Goal: Book appointment/travel/reservation

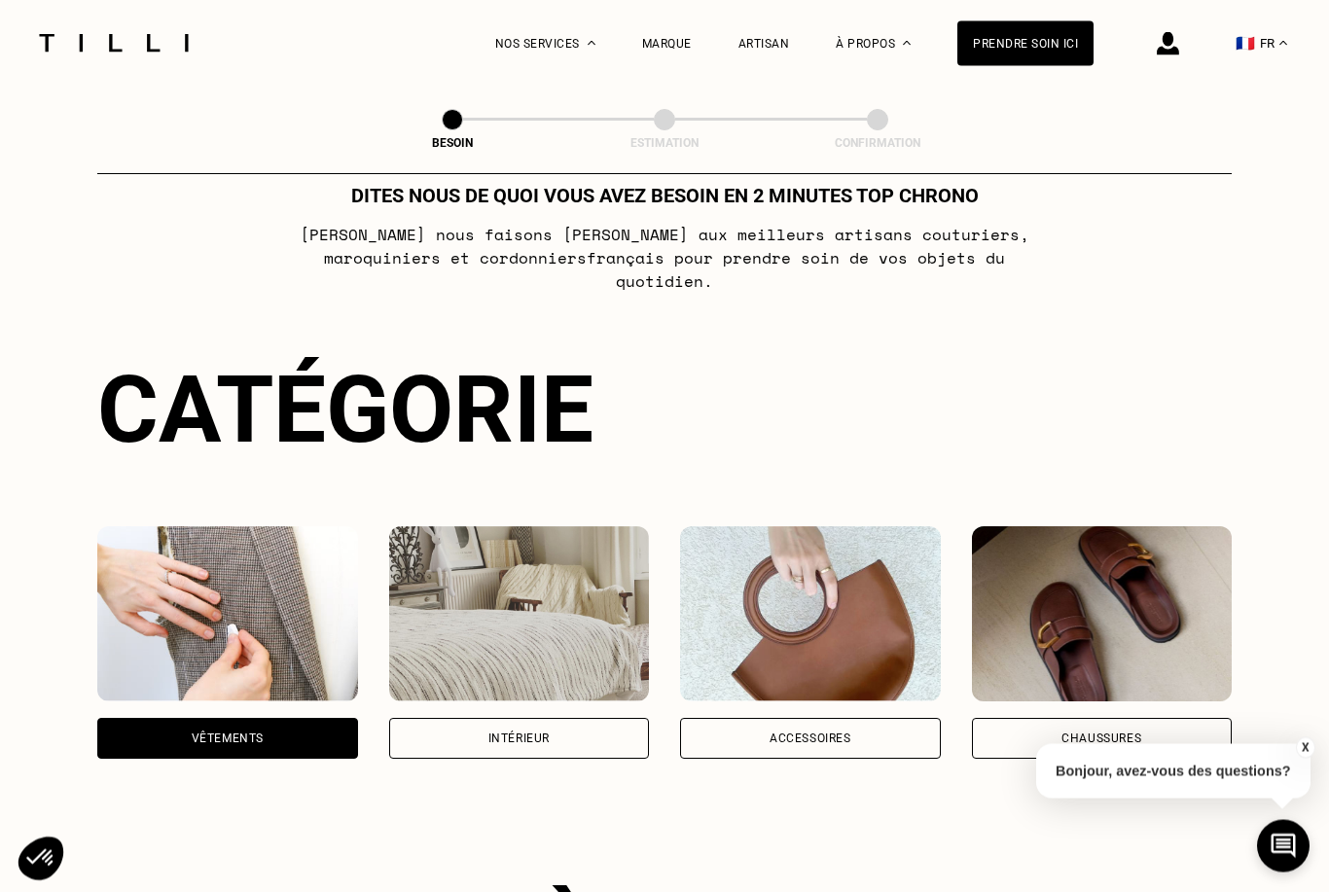
scroll to position [54, 0]
click at [823, 733] on div "Accessoires" at bounding box center [811, 739] width 82 height 12
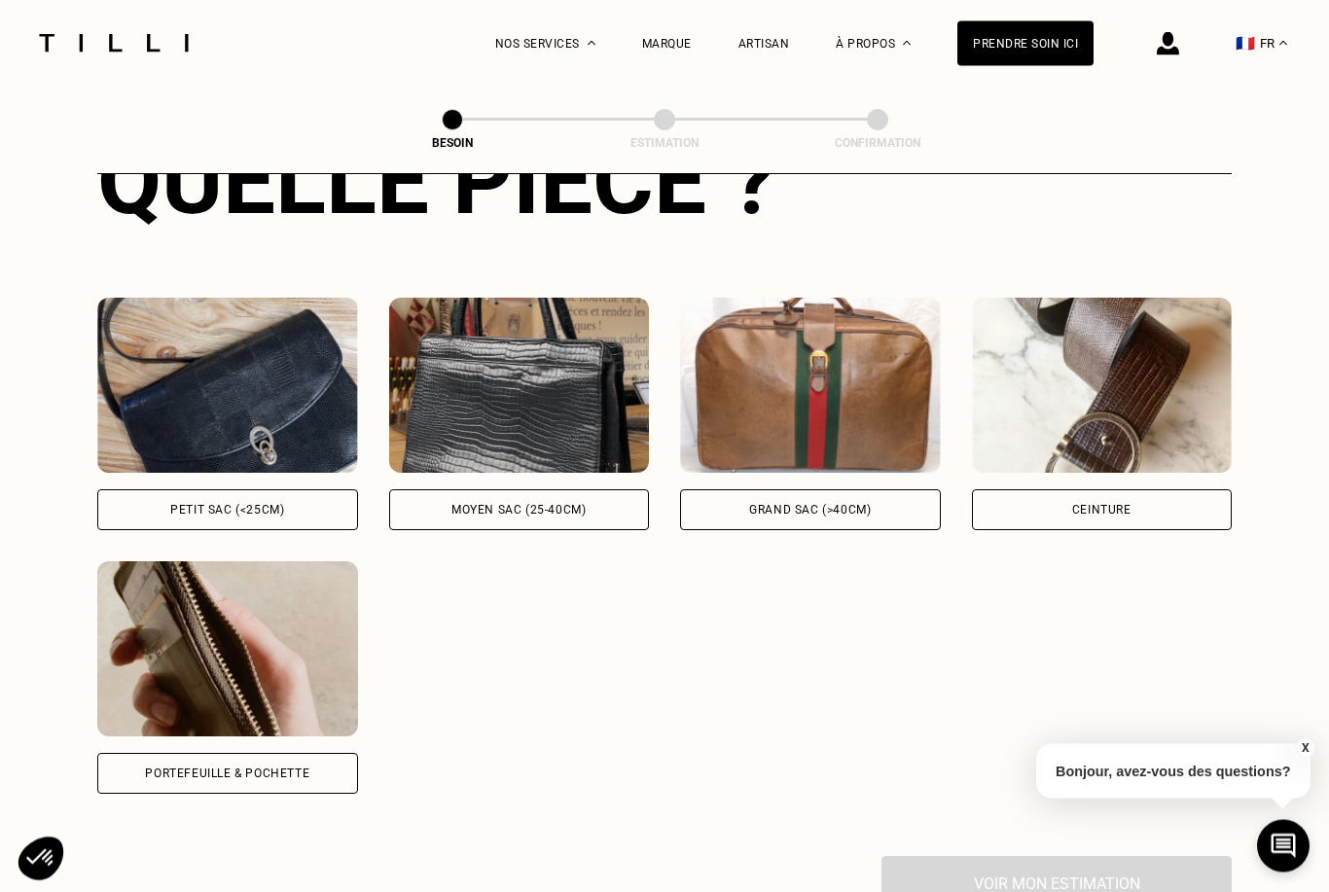
scroll to position [810, 0]
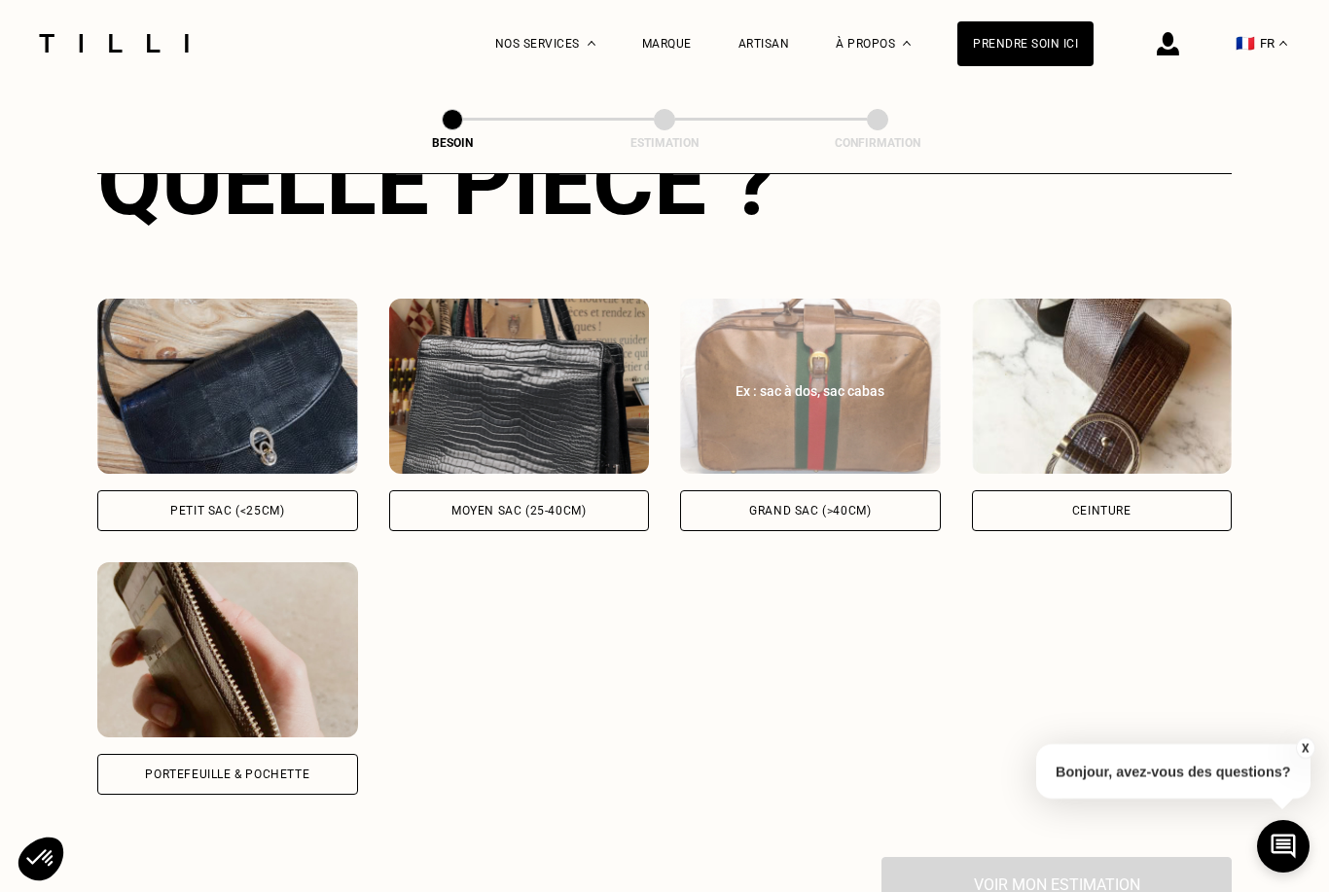
click at [783, 498] on div "Grand sac (>40cm)" at bounding box center [810, 510] width 261 height 41
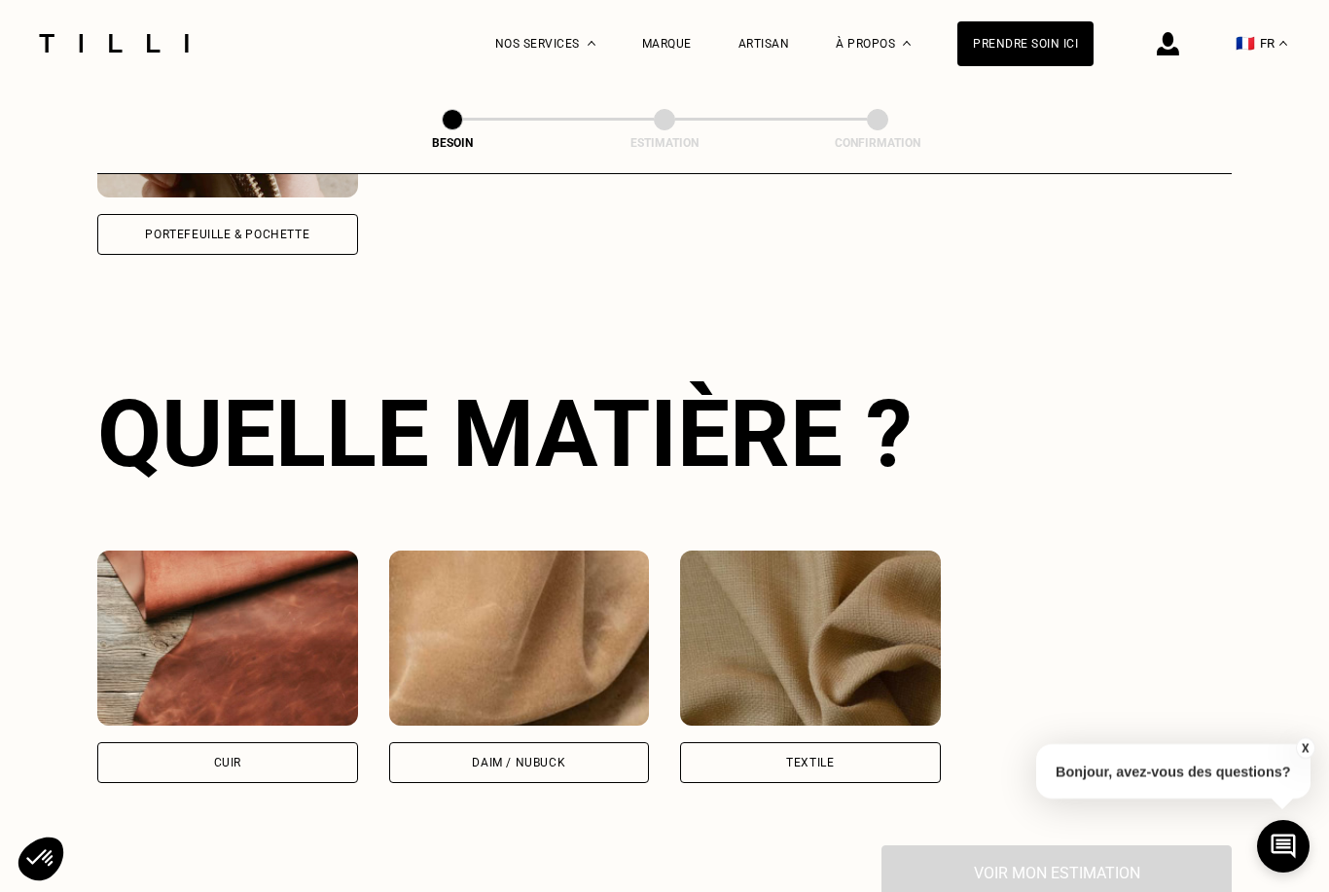
scroll to position [1429, 0]
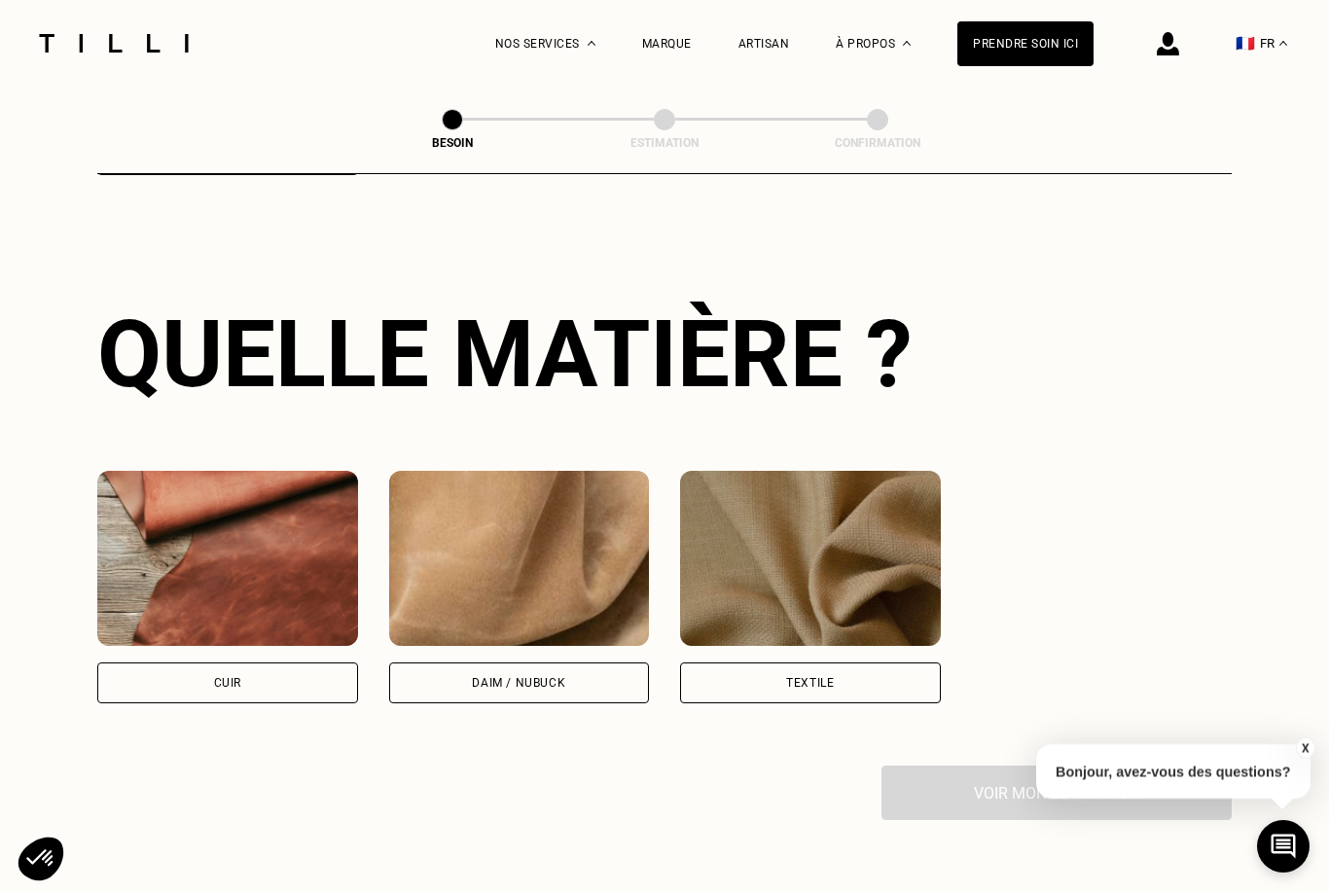
click at [760, 673] on div "Textile" at bounding box center [810, 683] width 261 height 41
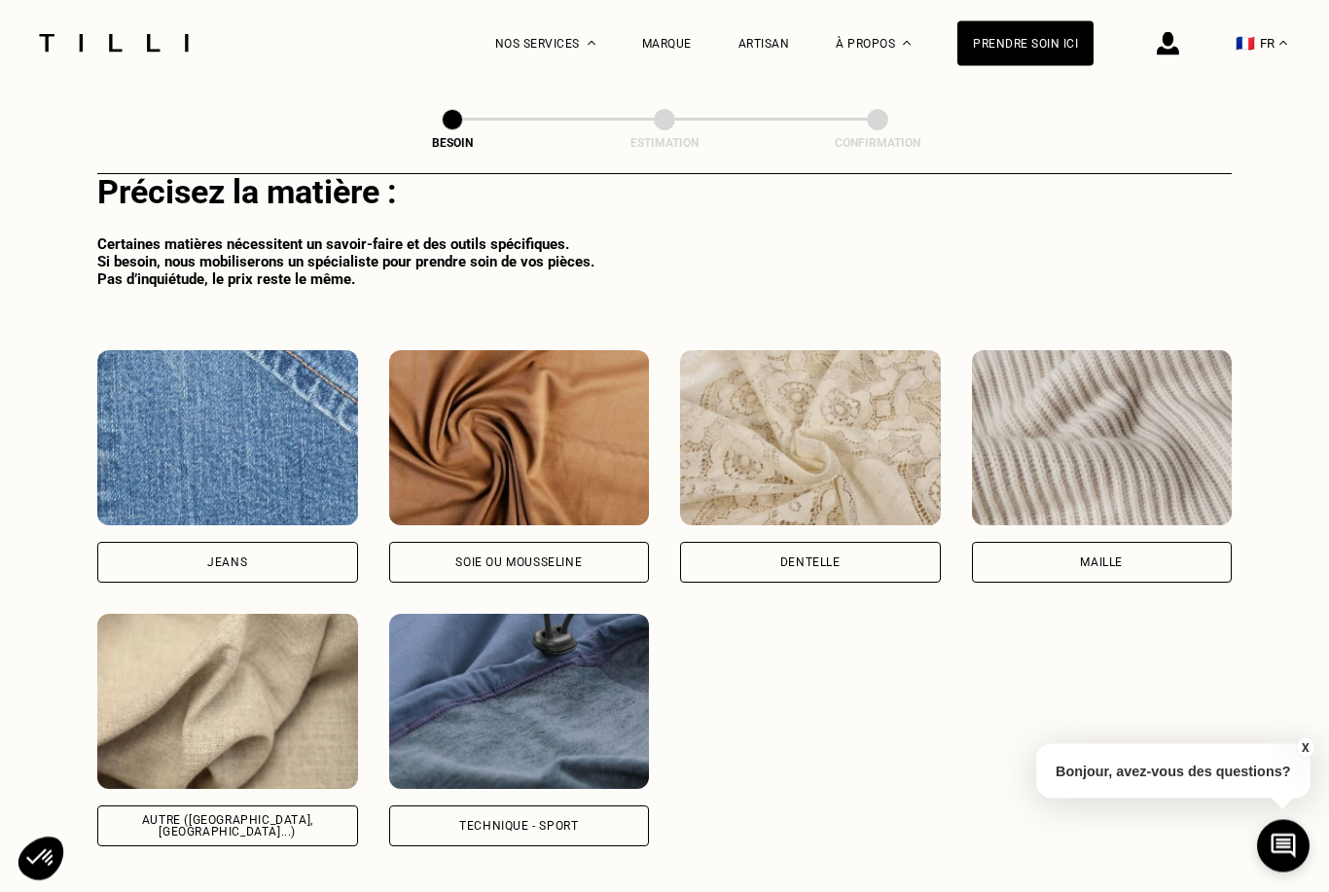
scroll to position [2085, 0]
click at [463, 820] on div "Technique - Sport" at bounding box center [518, 826] width 119 height 12
select select "FR"
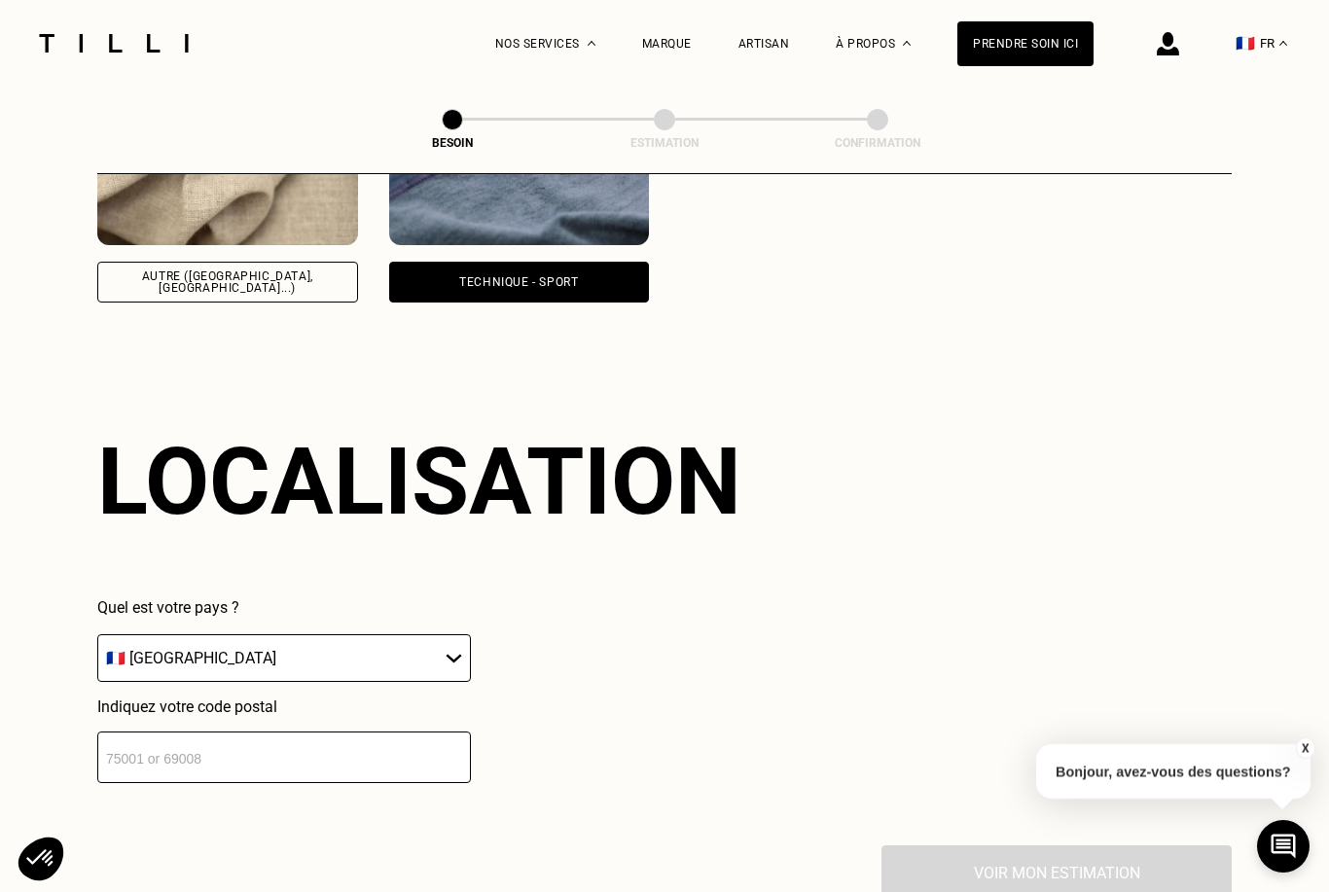
scroll to position [2759, 0]
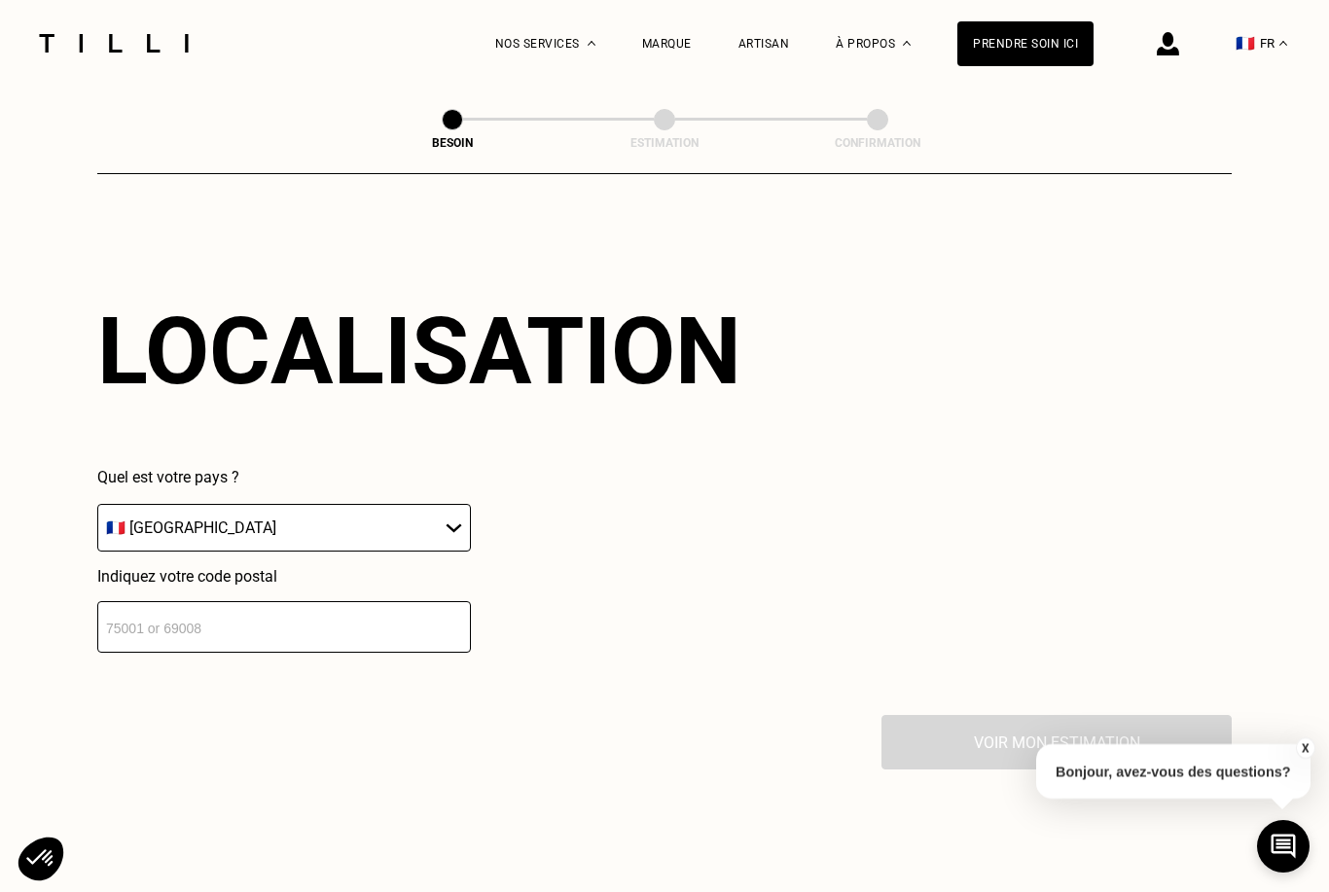
click at [357, 605] on input "number" at bounding box center [284, 627] width 374 height 52
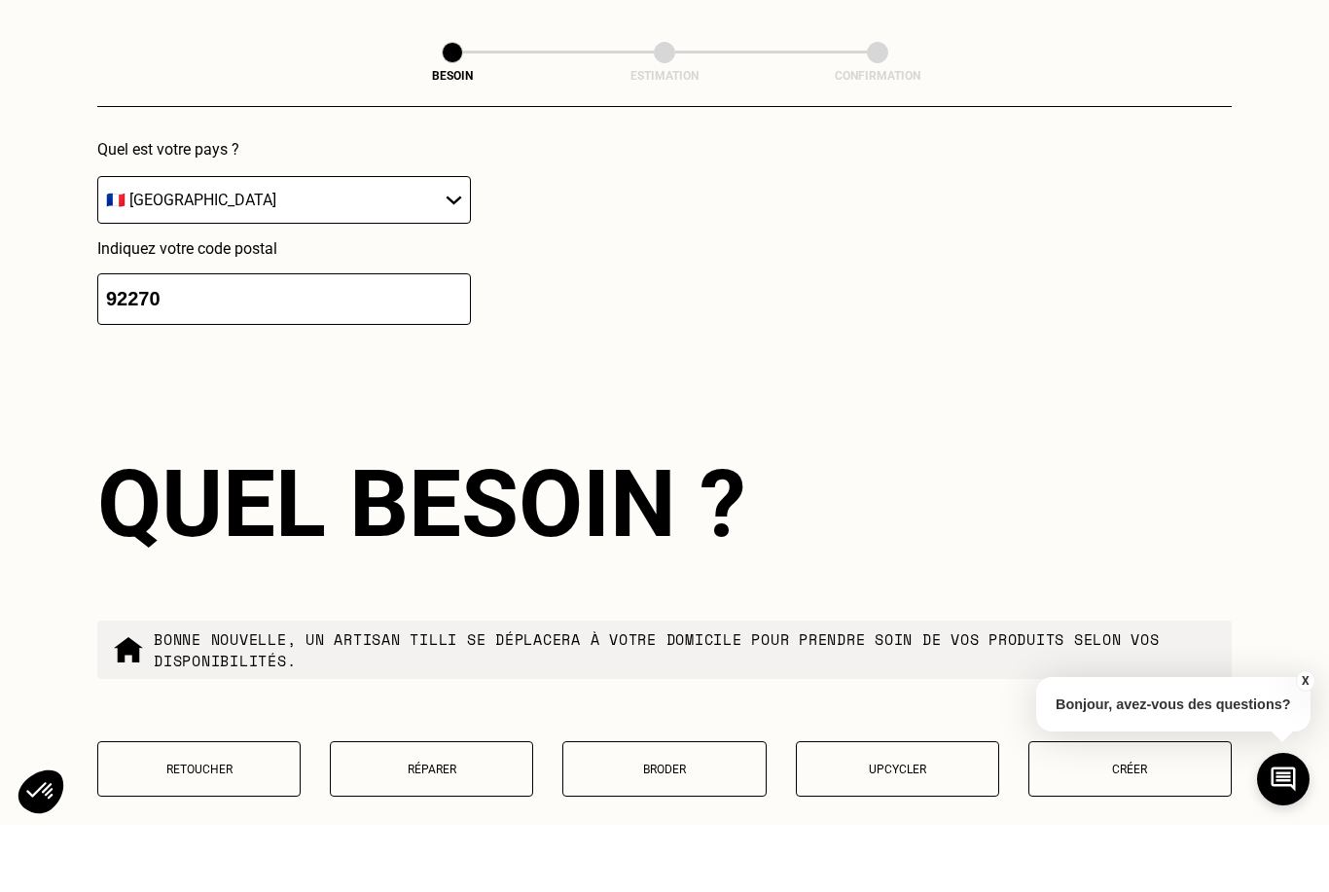
scroll to position [3185, 0]
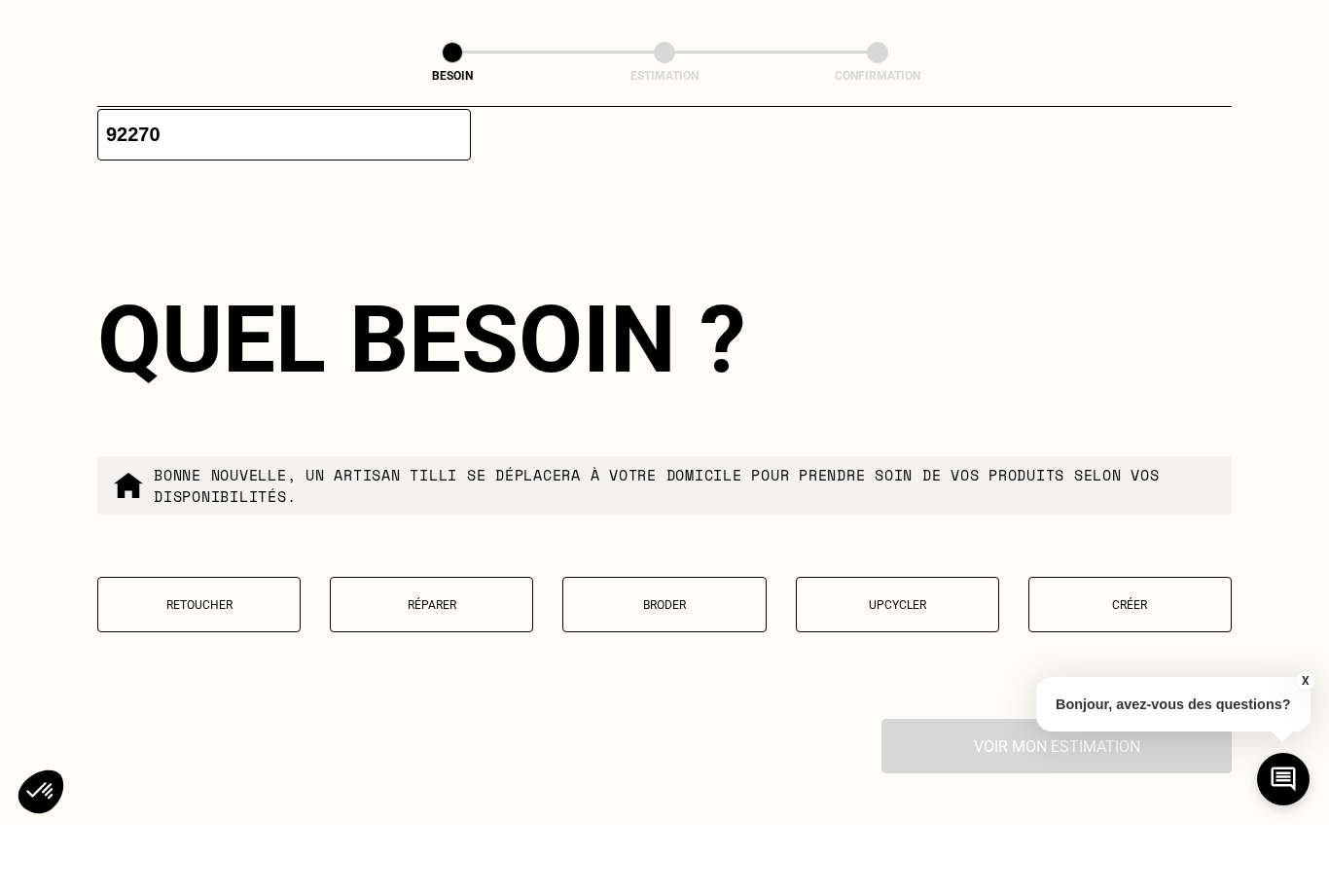
type input "92270"
click at [419, 644] on button "Réparer" at bounding box center [431, 671] width 203 height 55
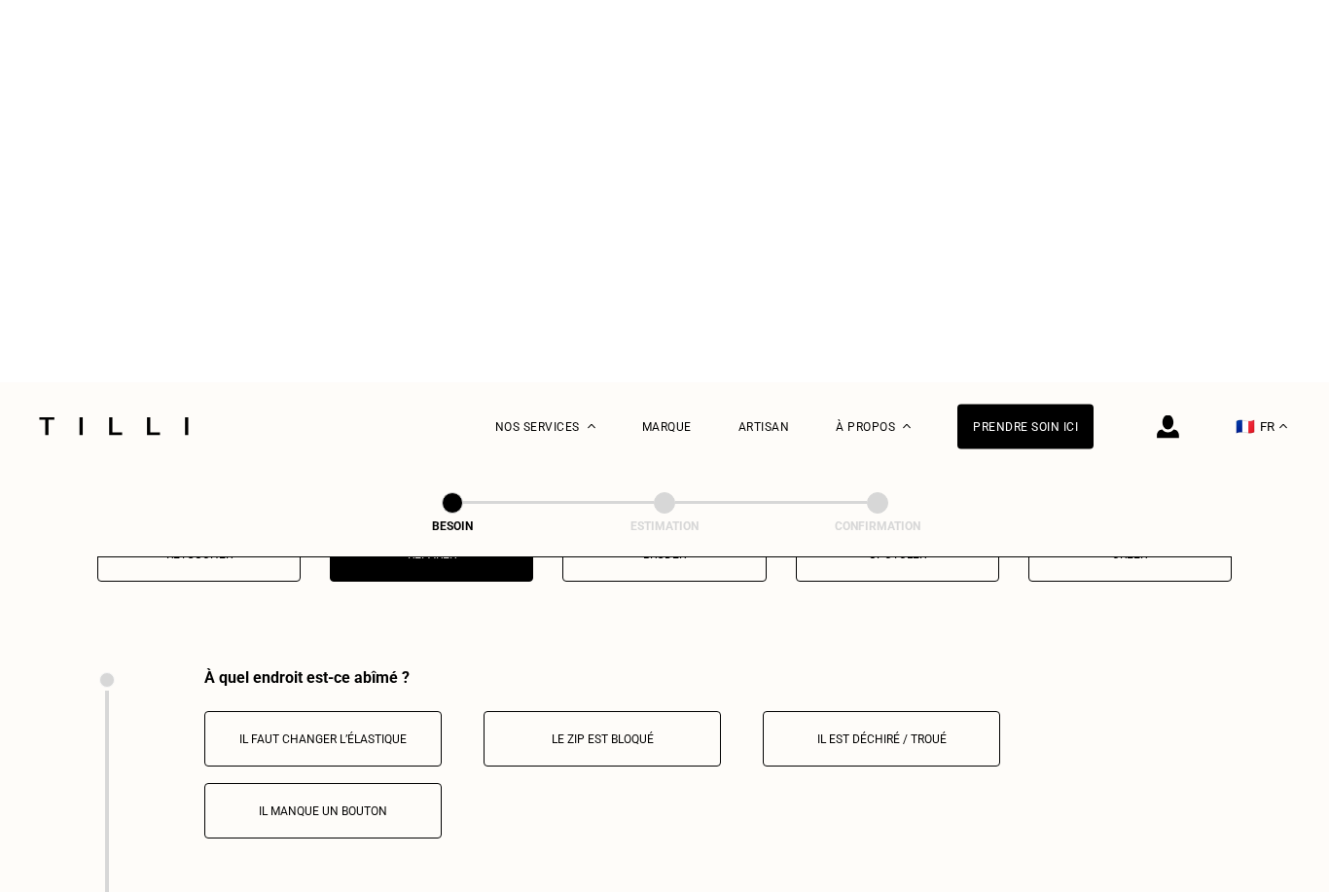
scroll to position [3752, 0]
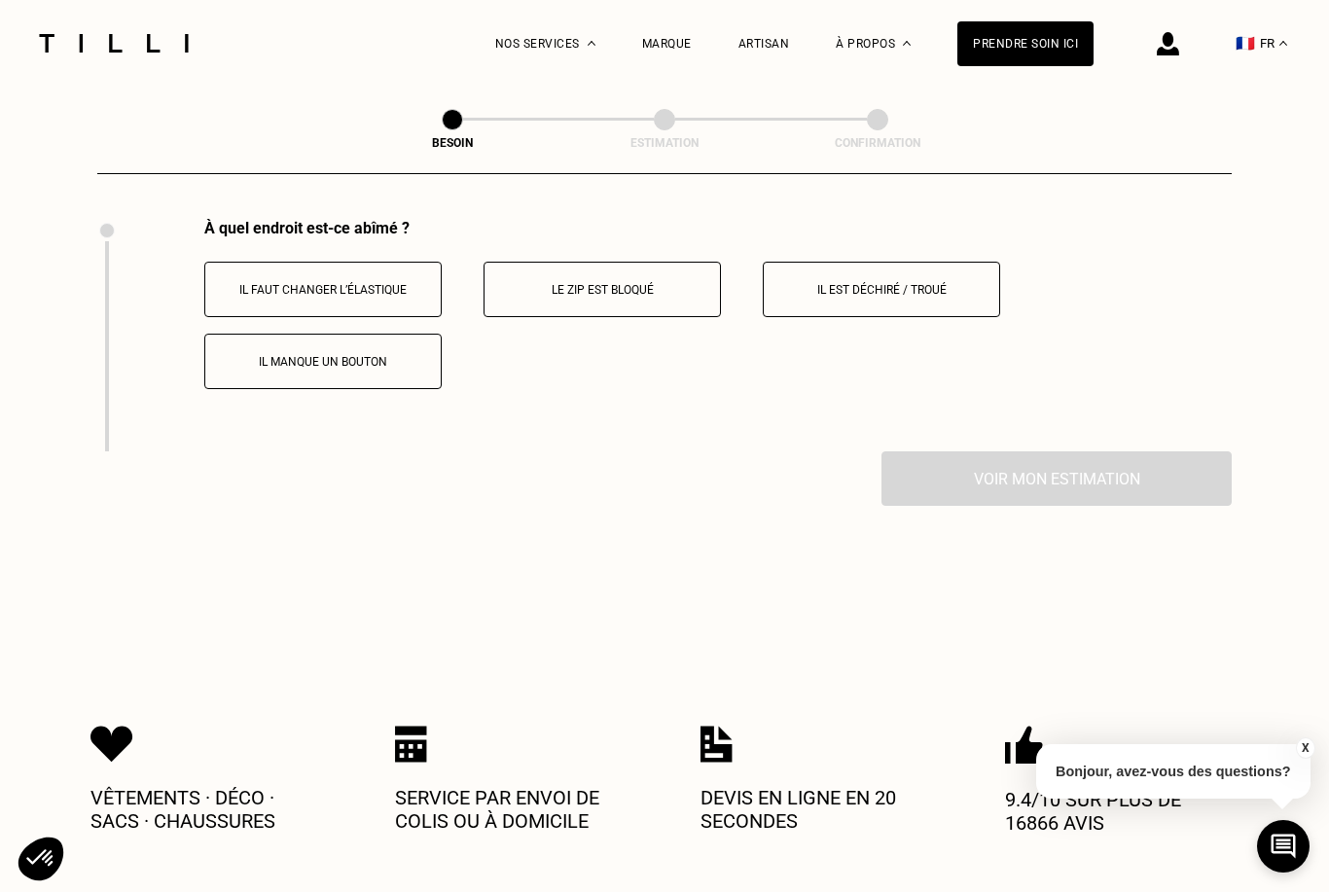
click at [561, 291] on p "Le zip est bloqué" at bounding box center [602, 290] width 216 height 14
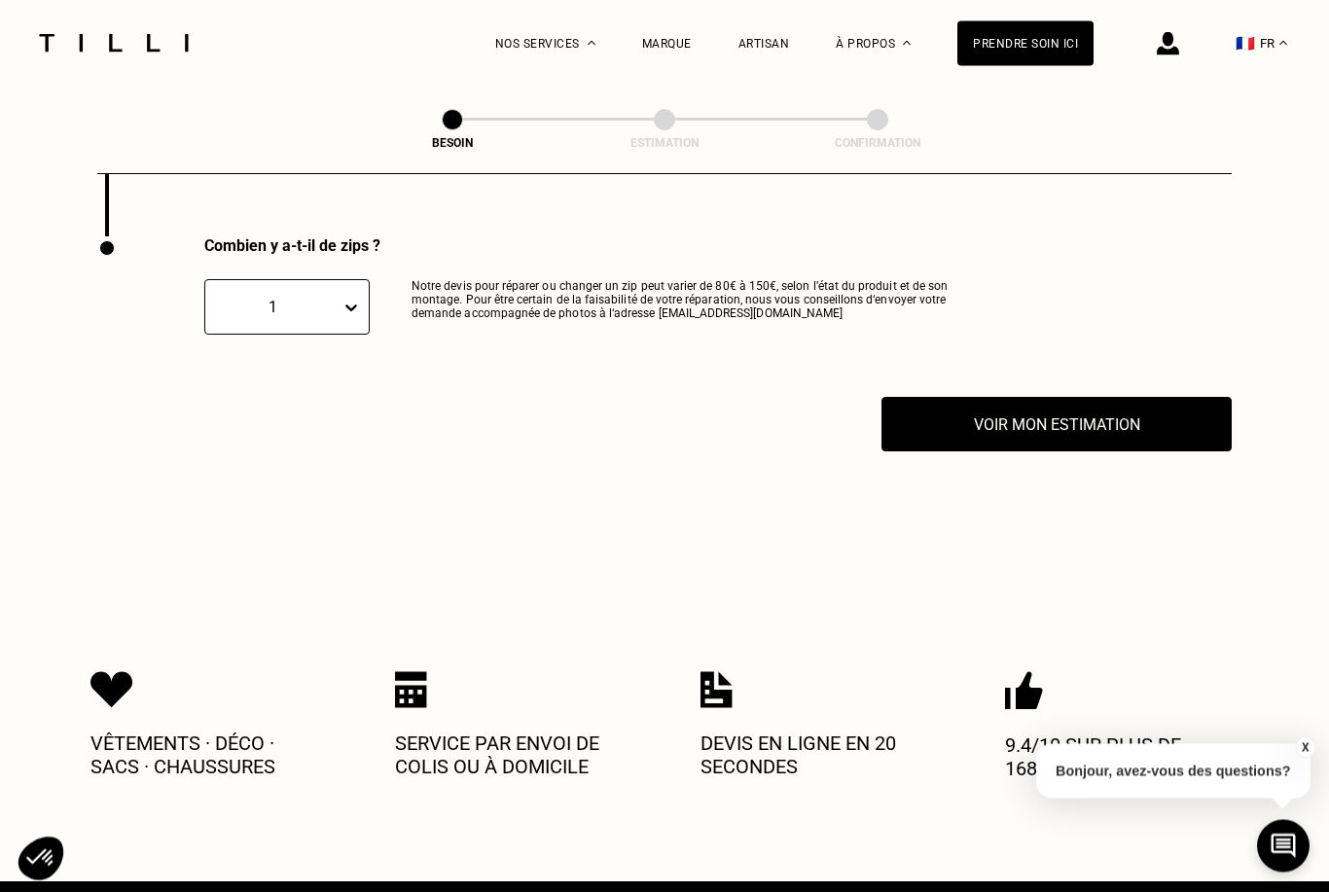
scroll to position [3984, 0]
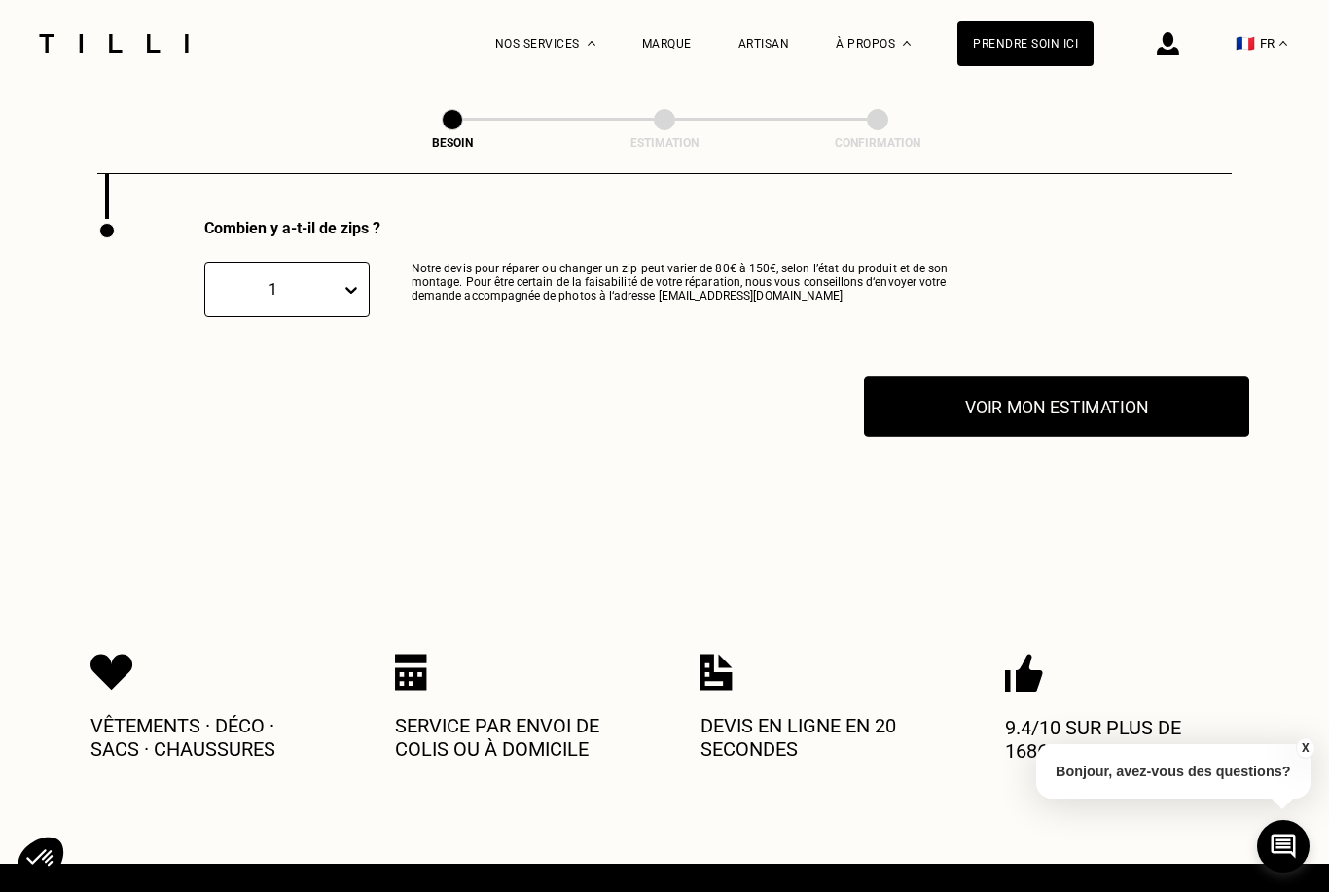
click at [984, 414] on button "Voir mon estimation" at bounding box center [1056, 407] width 385 height 60
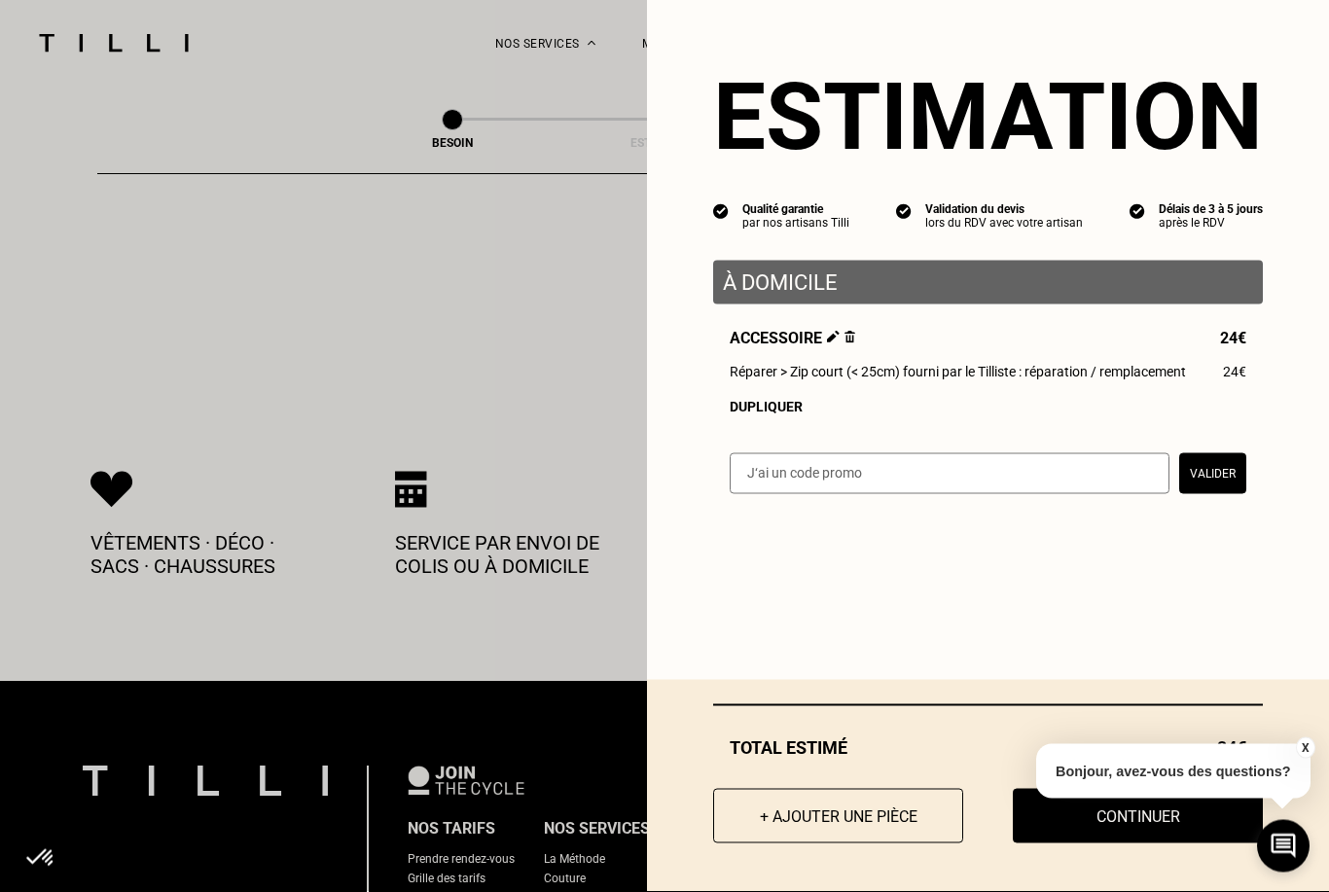
scroll to position [4167, 0]
click at [1304, 759] on button "X" at bounding box center [1304, 748] width 19 height 21
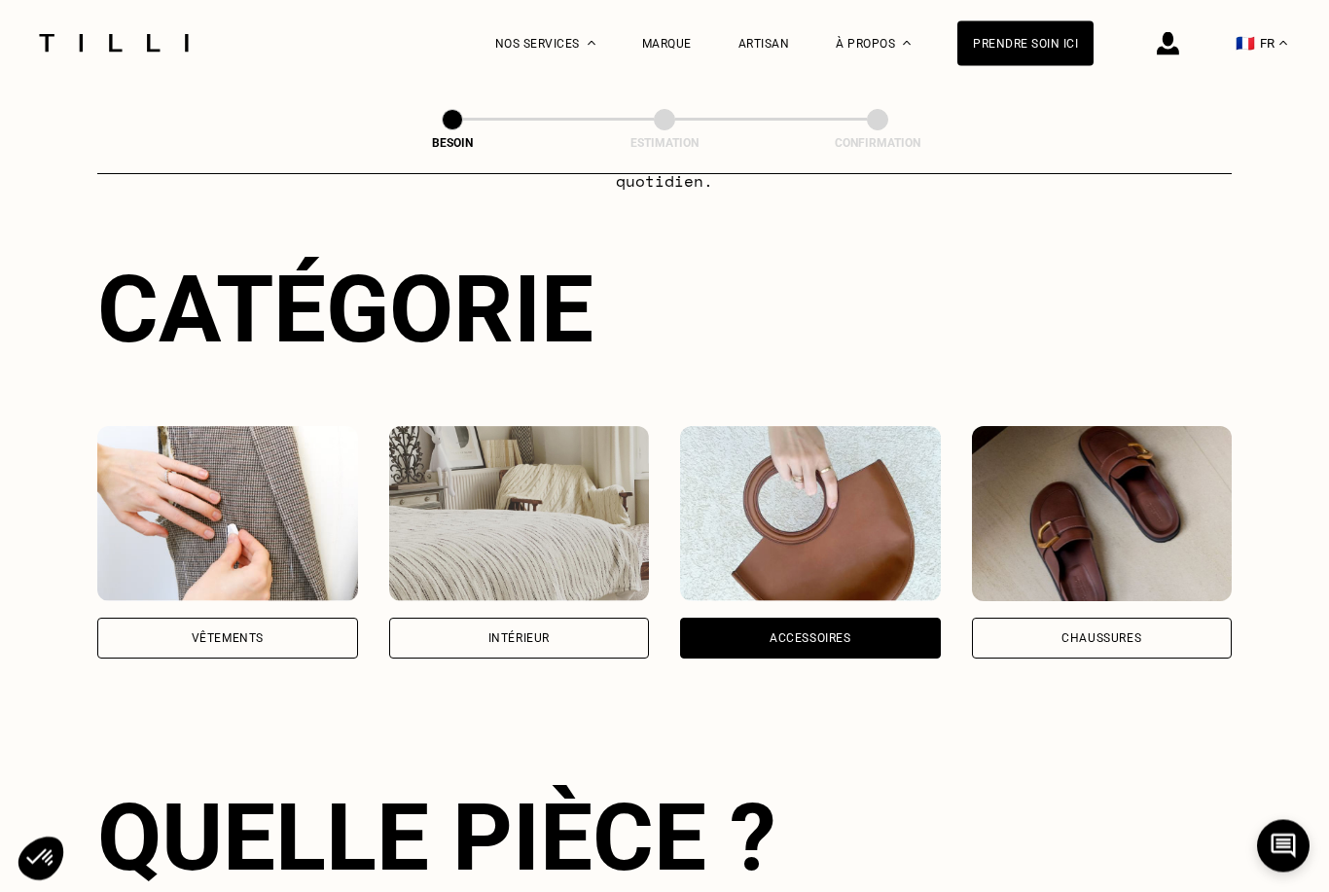
scroll to position [225, 0]
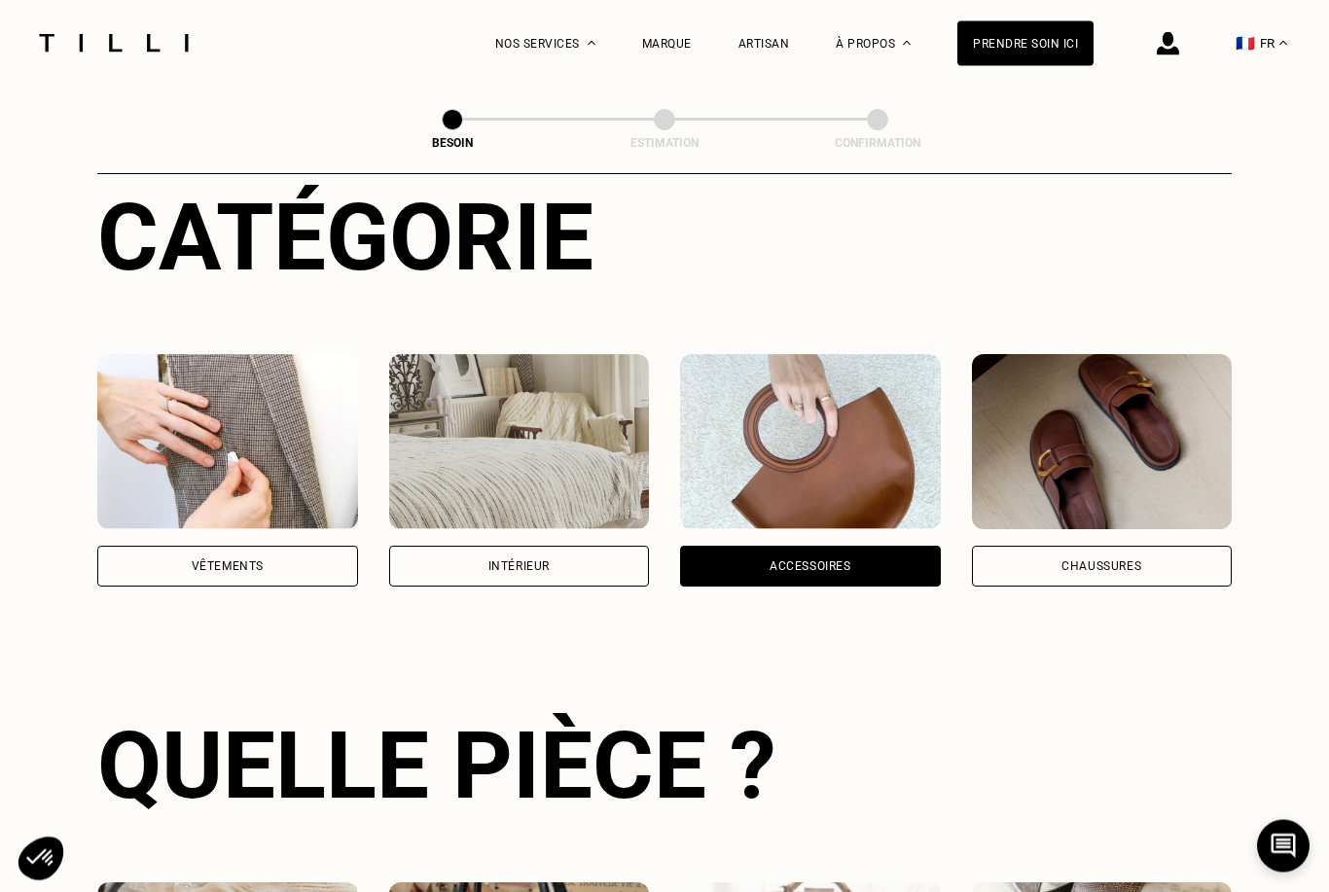
click at [476, 456] on img at bounding box center [519, 442] width 261 height 175
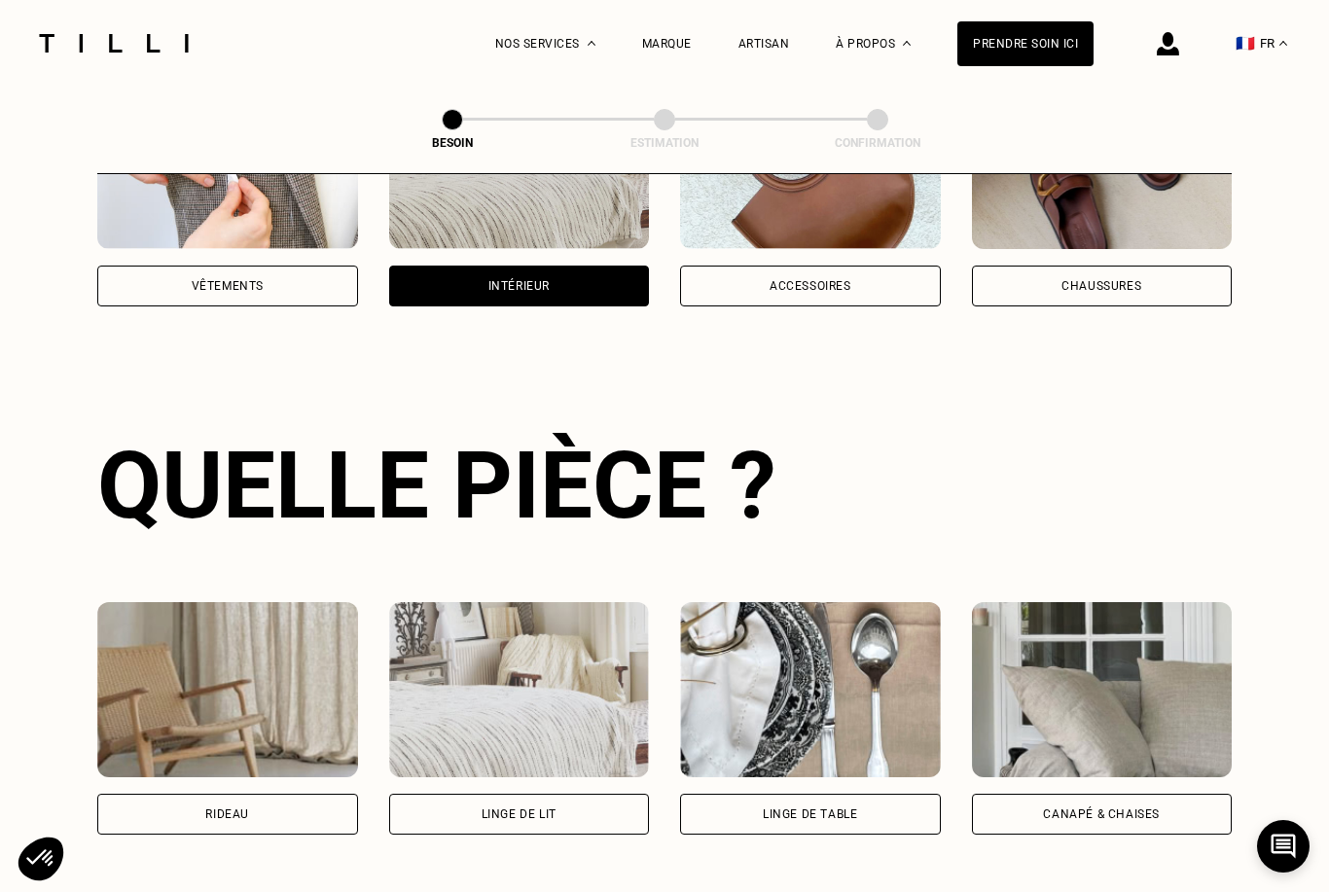
scroll to position [510, 0]
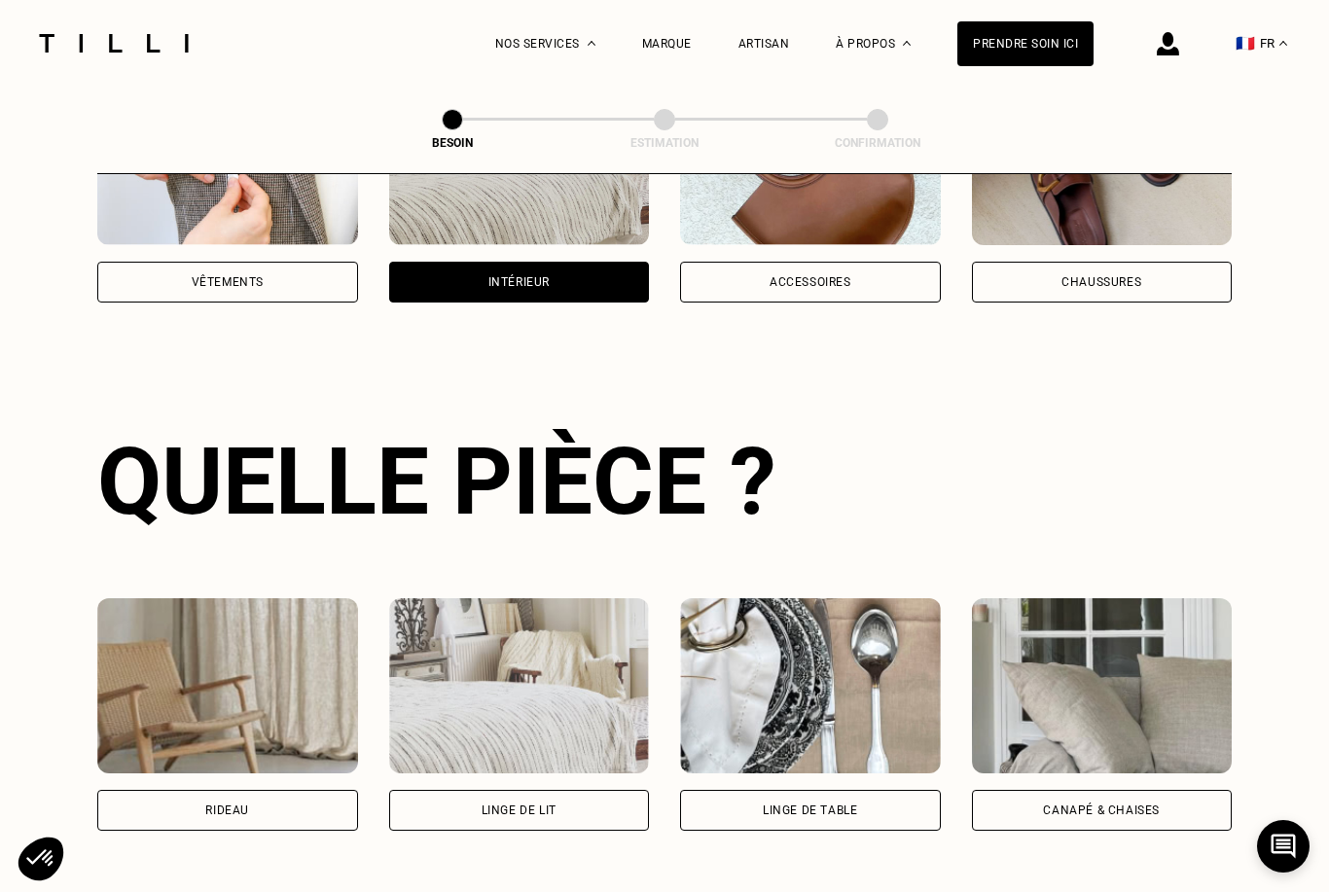
click at [768, 221] on img at bounding box center [810, 157] width 261 height 175
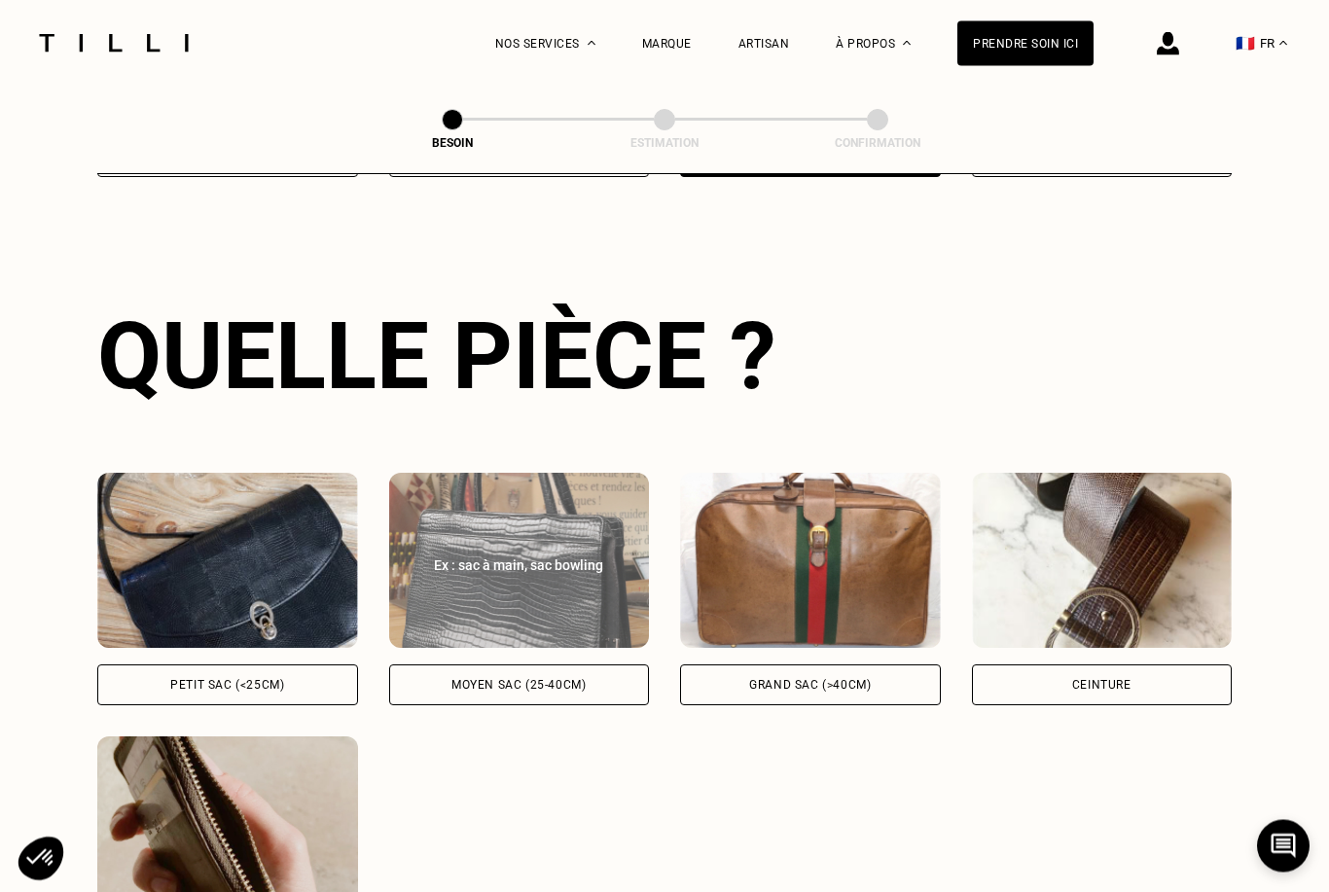
scroll to position [635, 0]
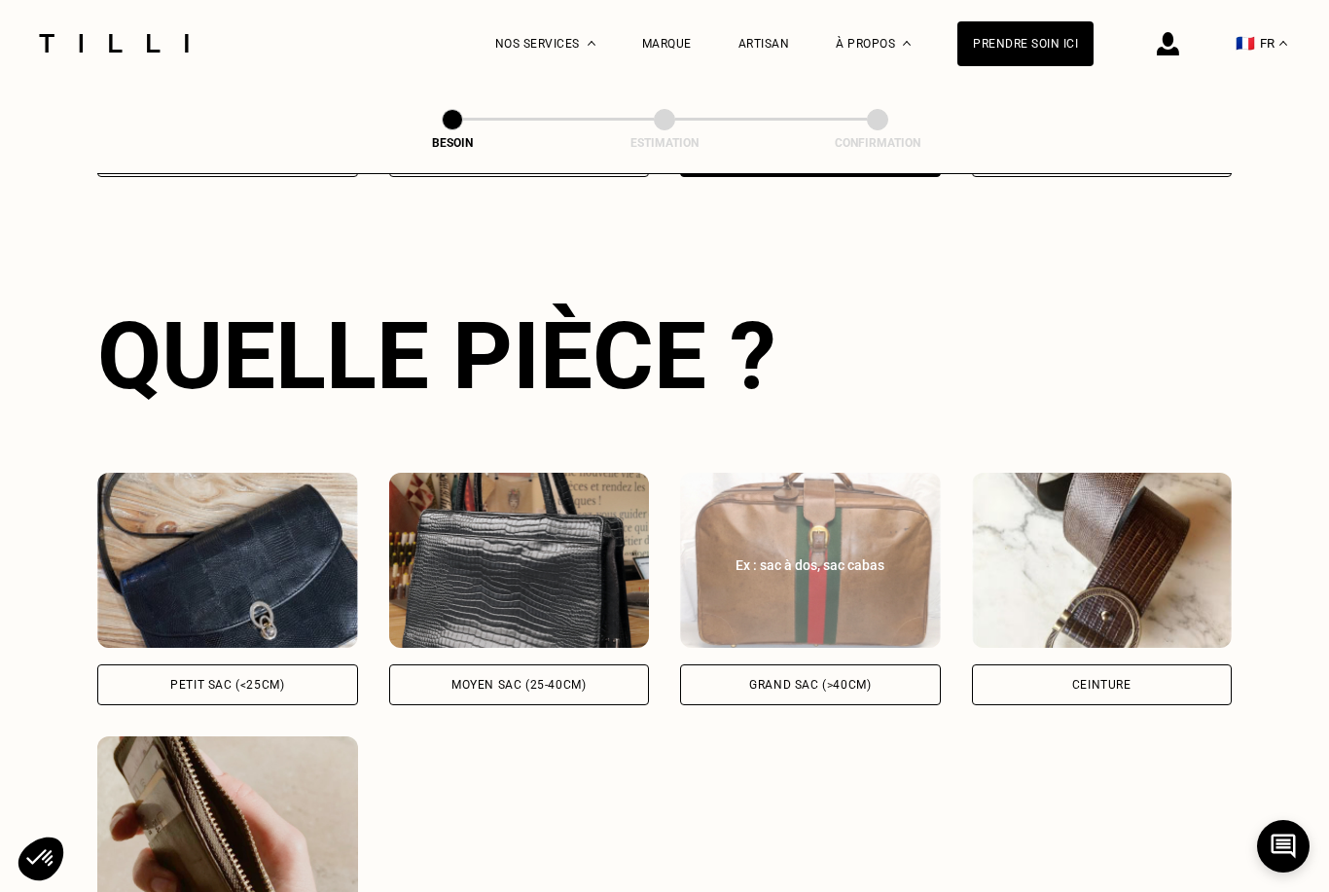
click at [752, 605] on img at bounding box center [810, 560] width 261 height 175
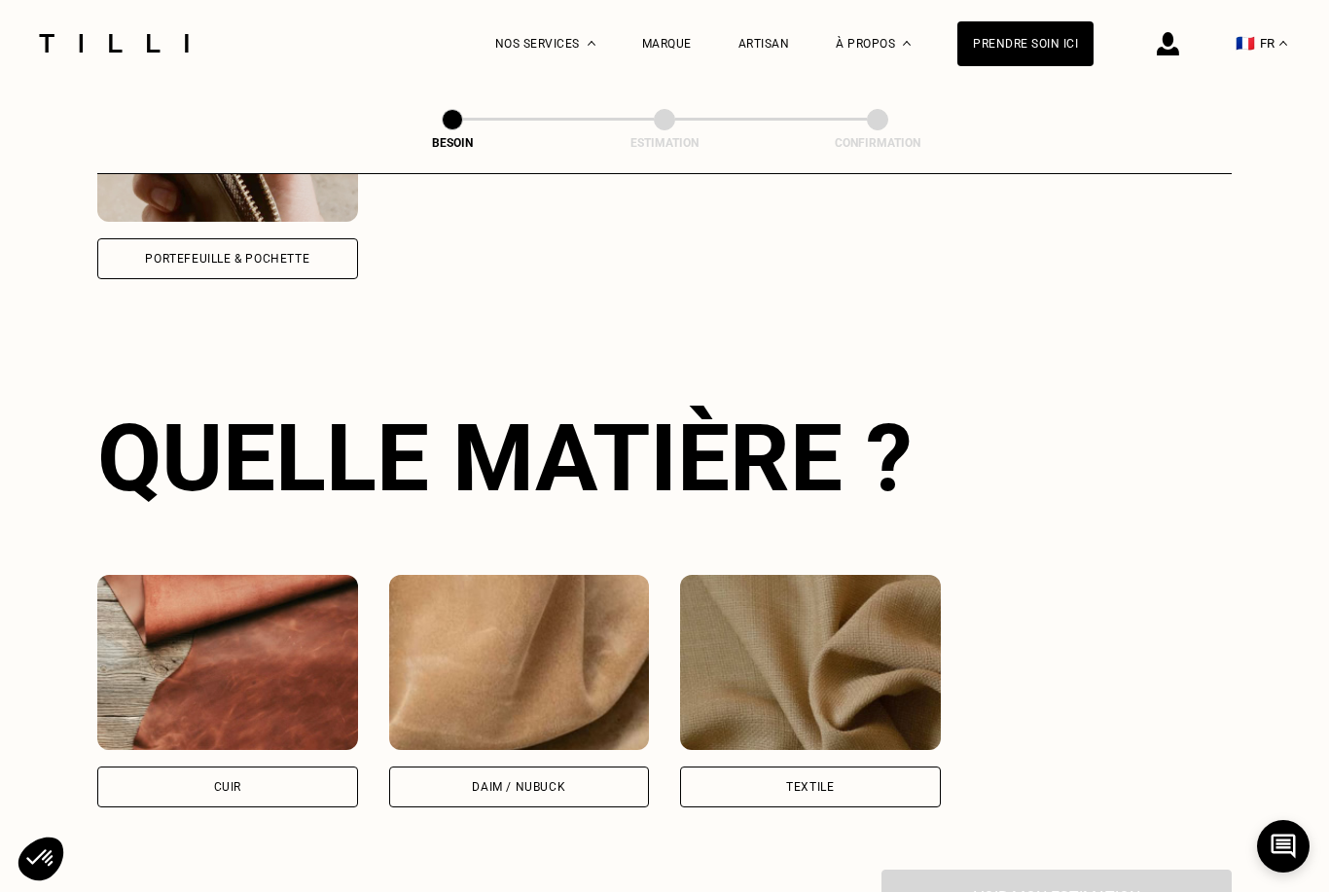
scroll to position [1429, 0]
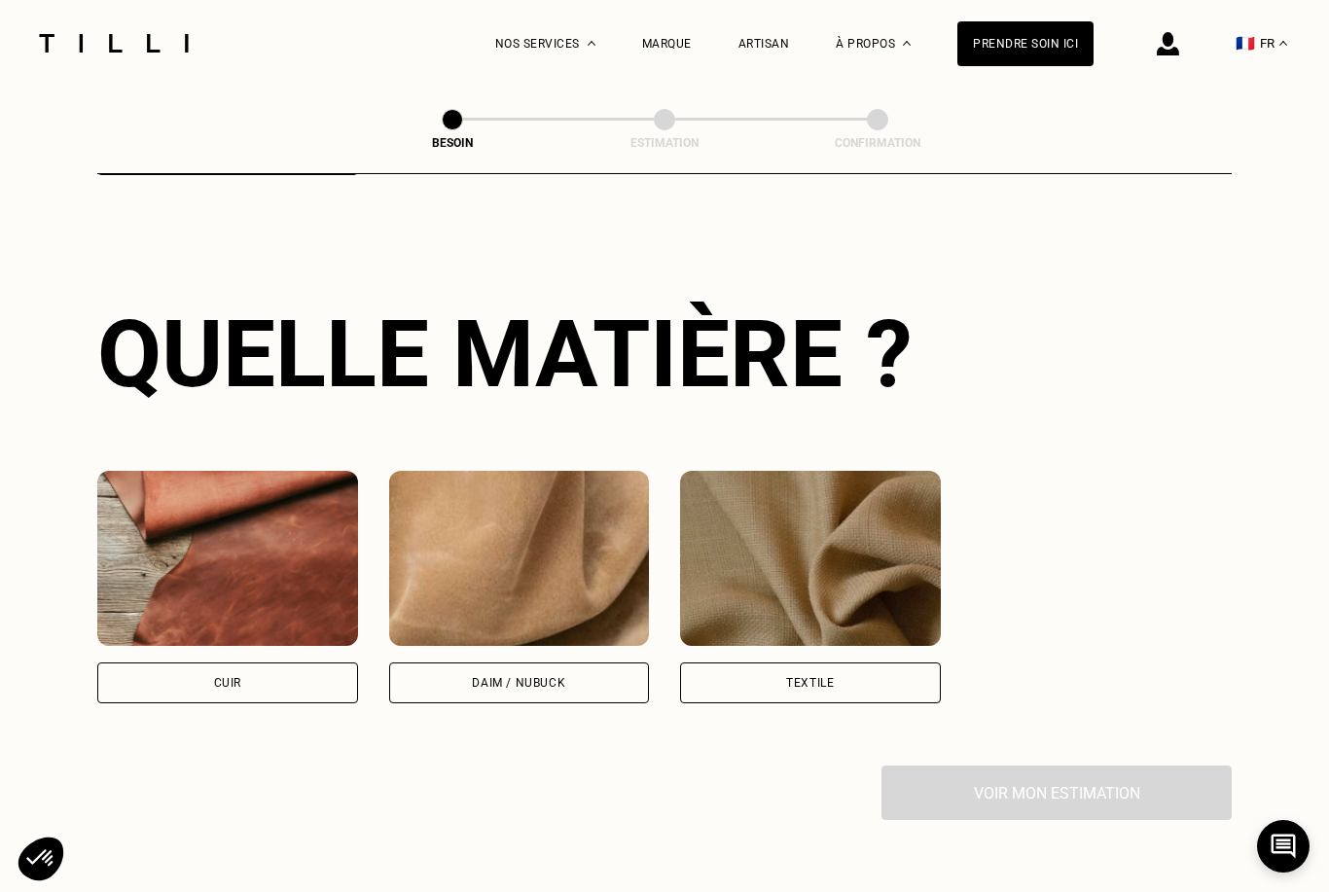
click at [699, 663] on div "Textile" at bounding box center [810, 683] width 261 height 41
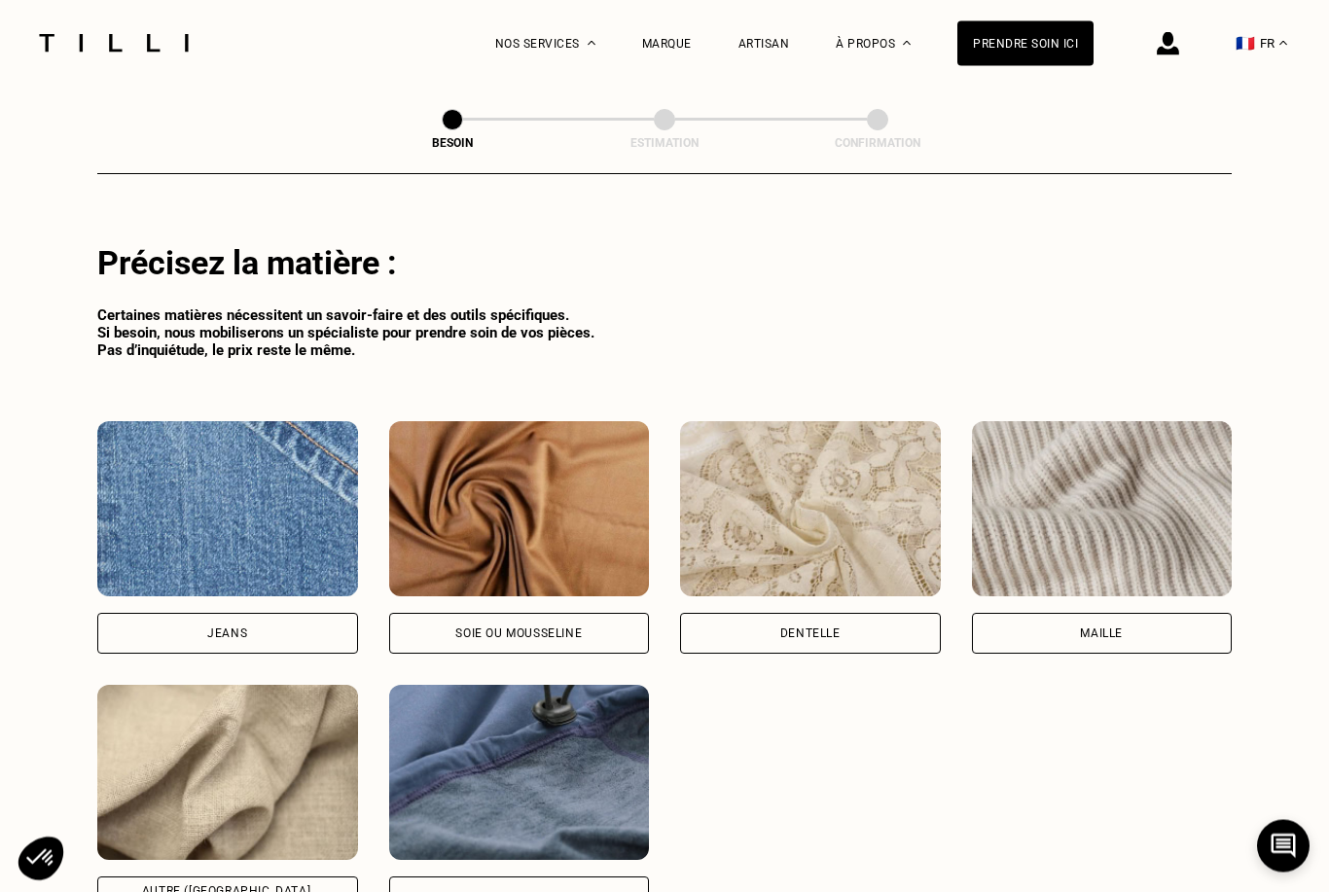
scroll to position [2014, 0]
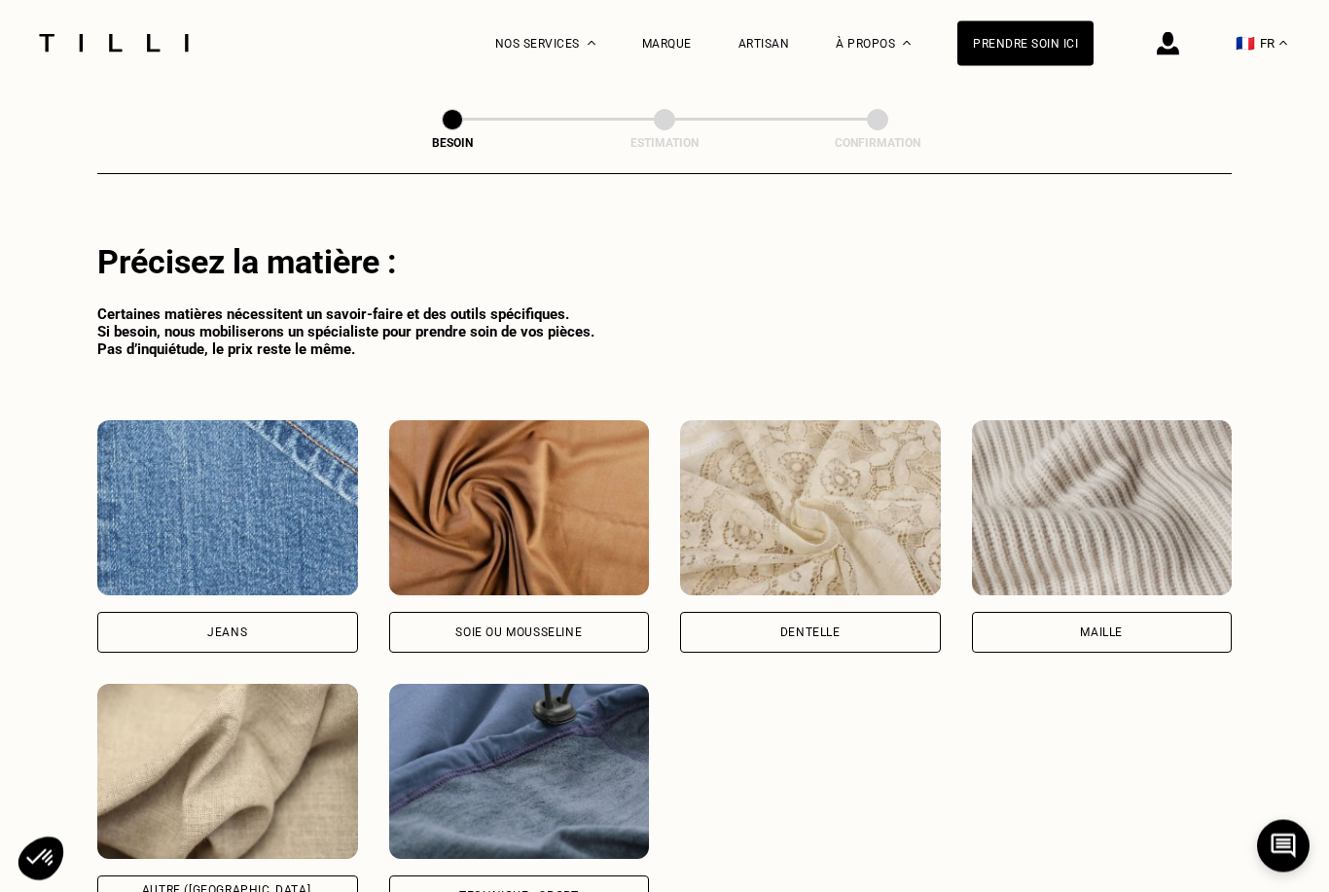
click at [478, 791] on img at bounding box center [519, 772] width 261 height 175
select select "FR"
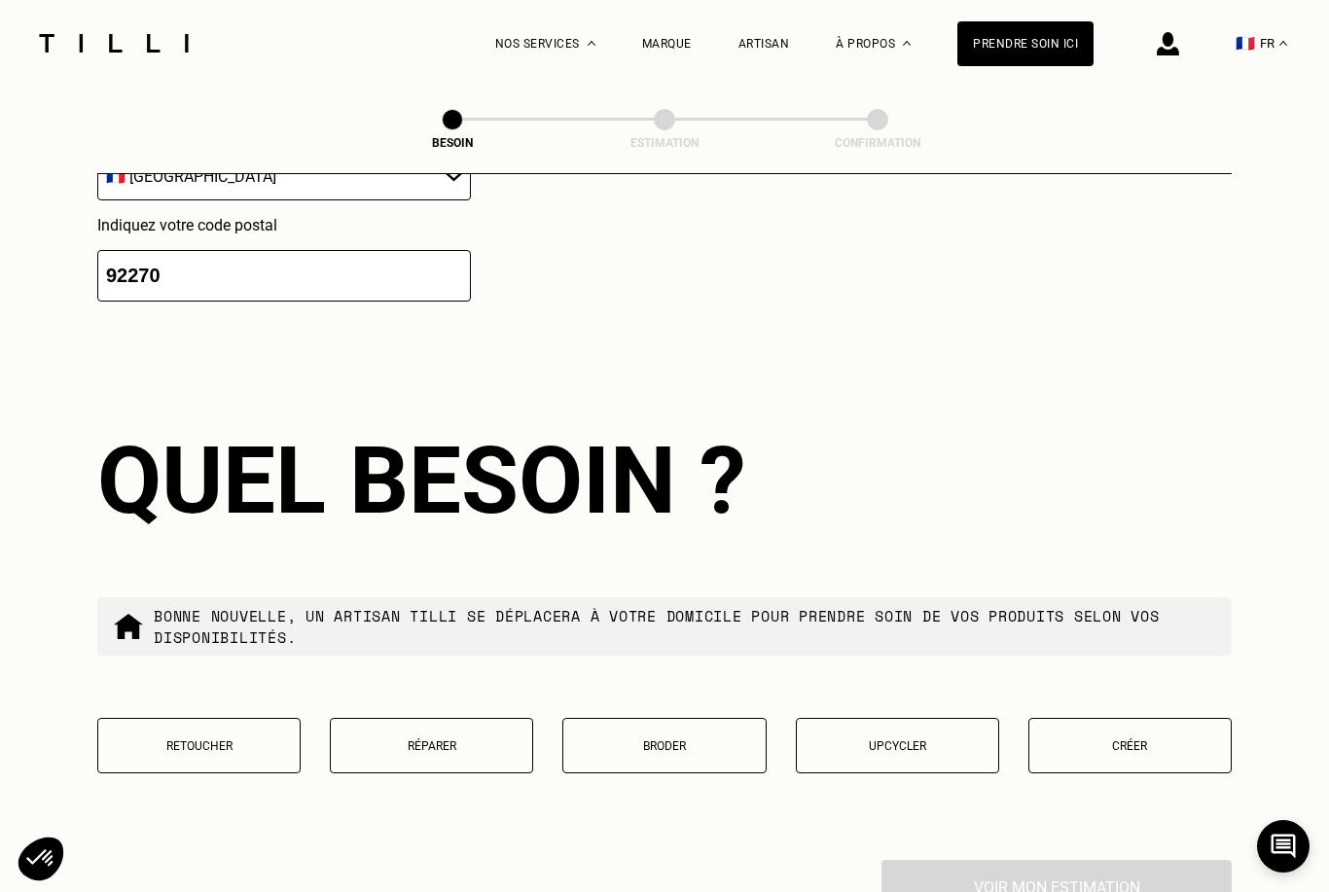
scroll to position [3127, 0]
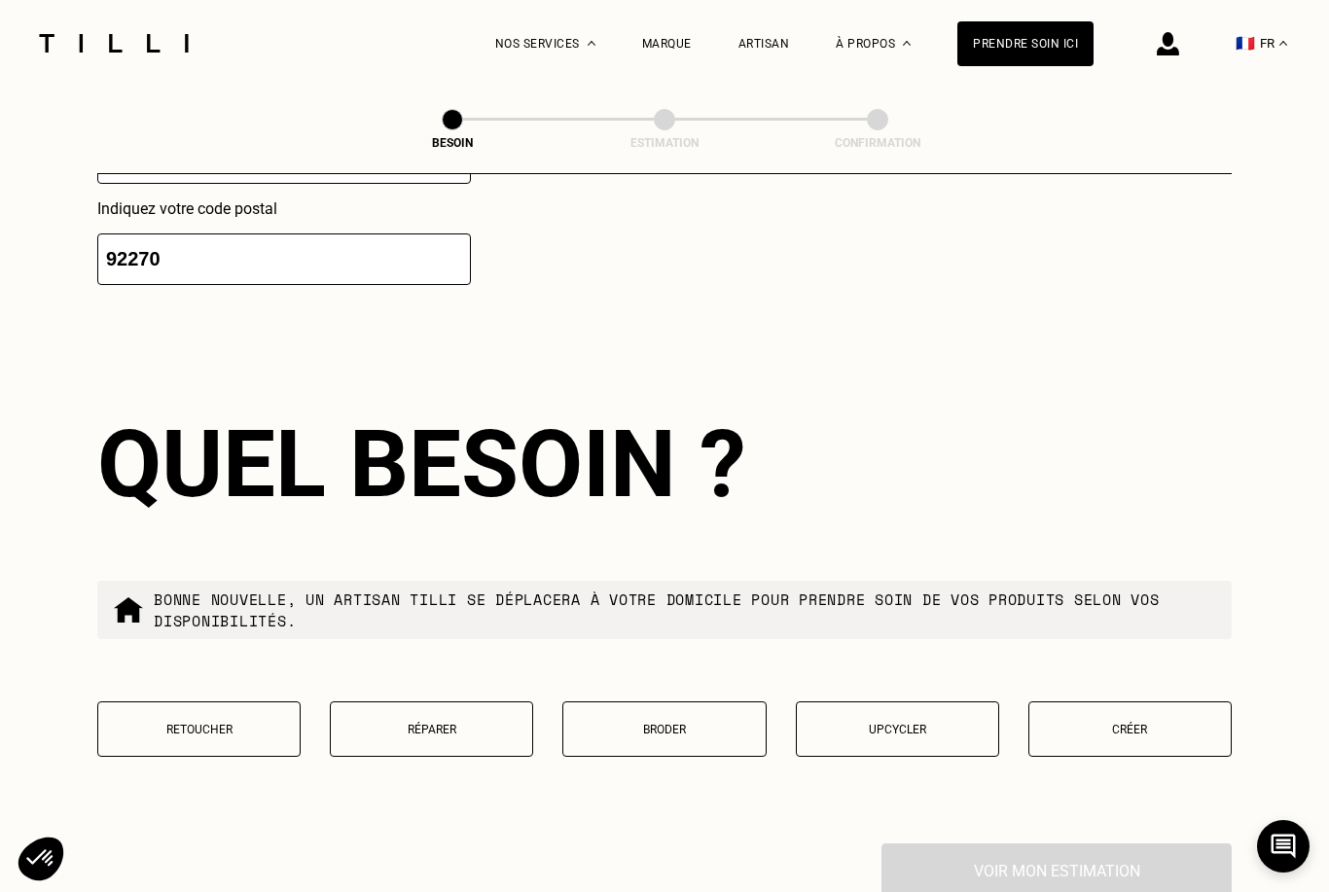
click at [421, 714] on button "Réparer" at bounding box center [431, 729] width 203 height 55
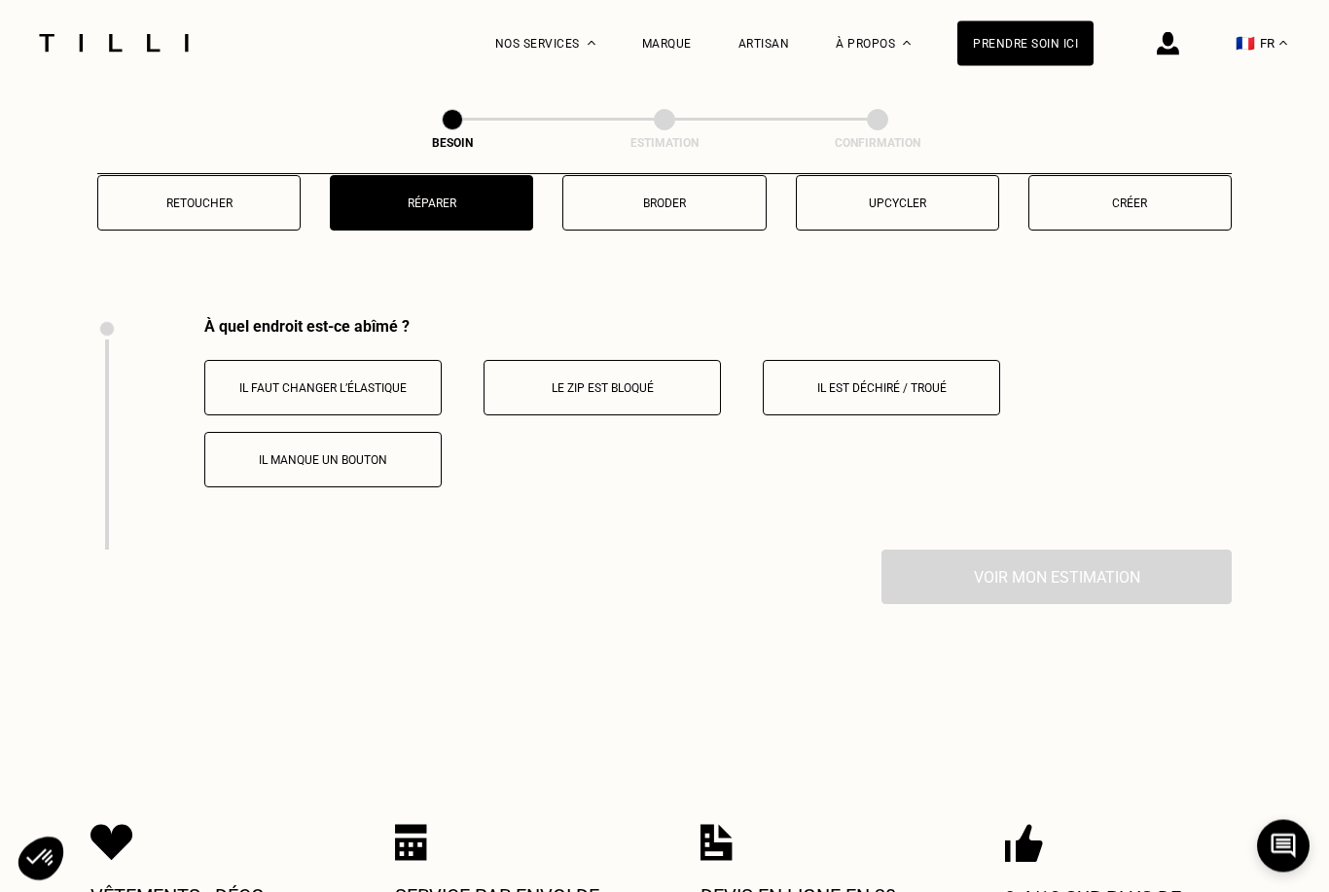
scroll to position [3752, 0]
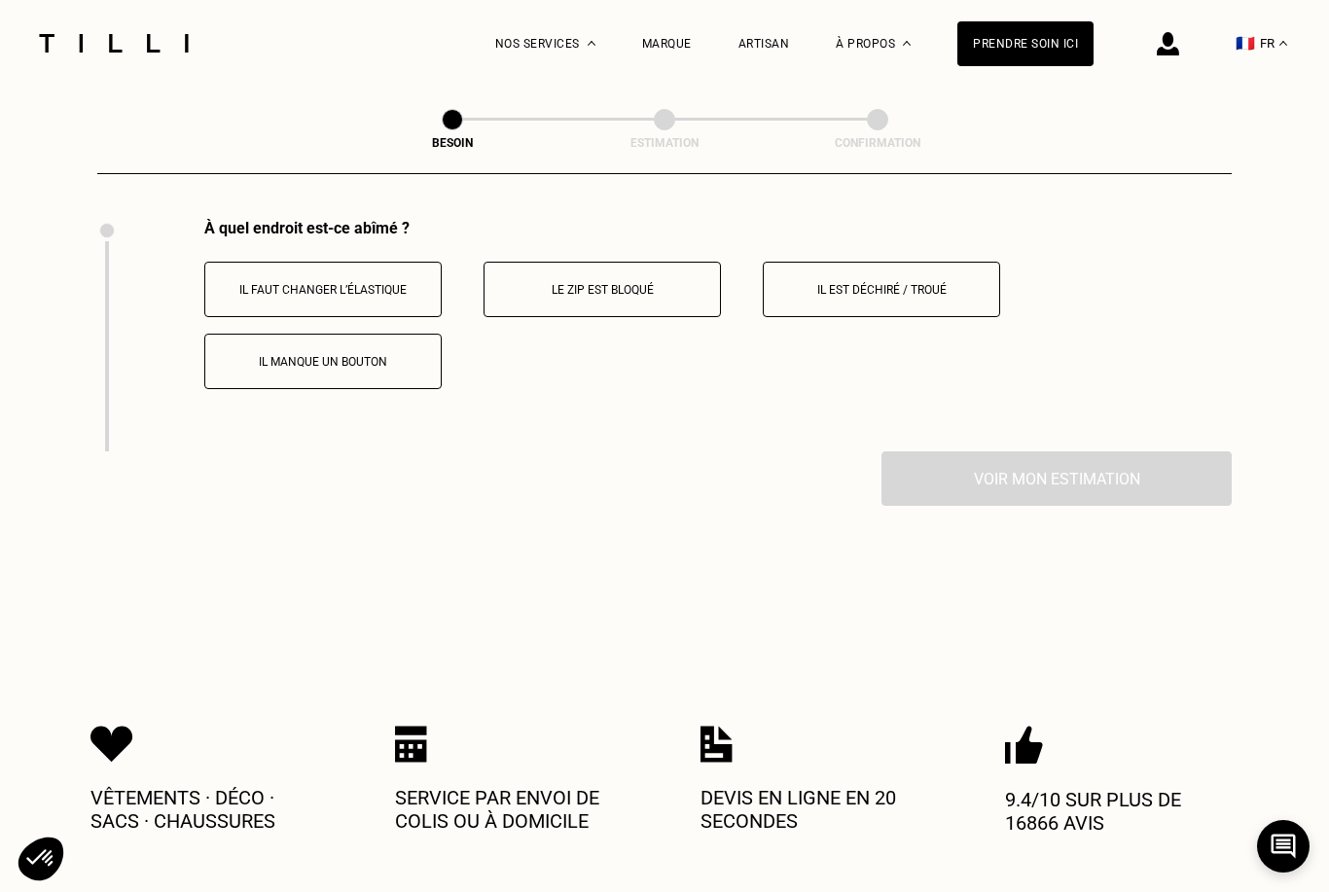
click at [585, 298] on button "Le zip est bloqué" at bounding box center [602, 289] width 237 height 55
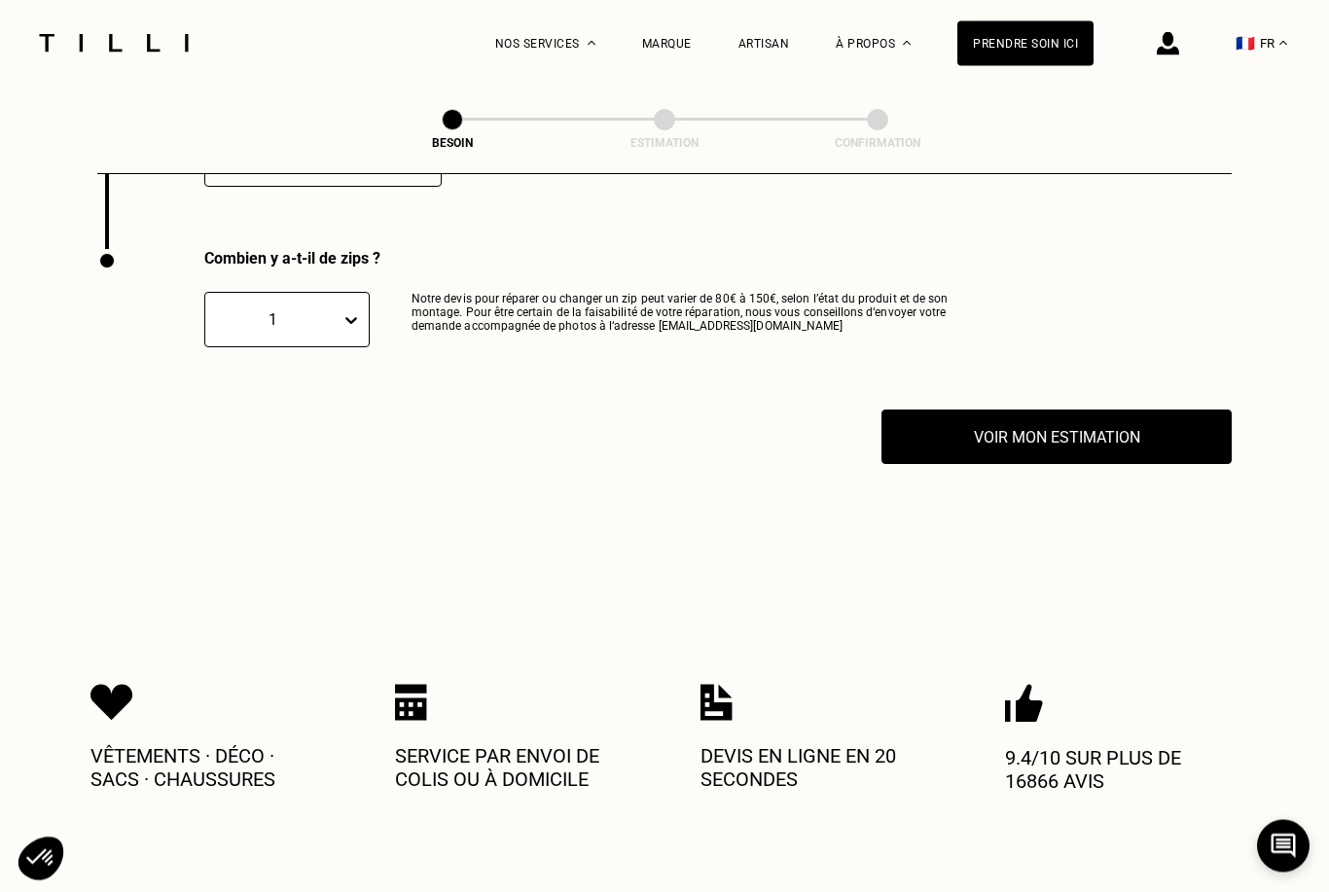
scroll to position [3984, 0]
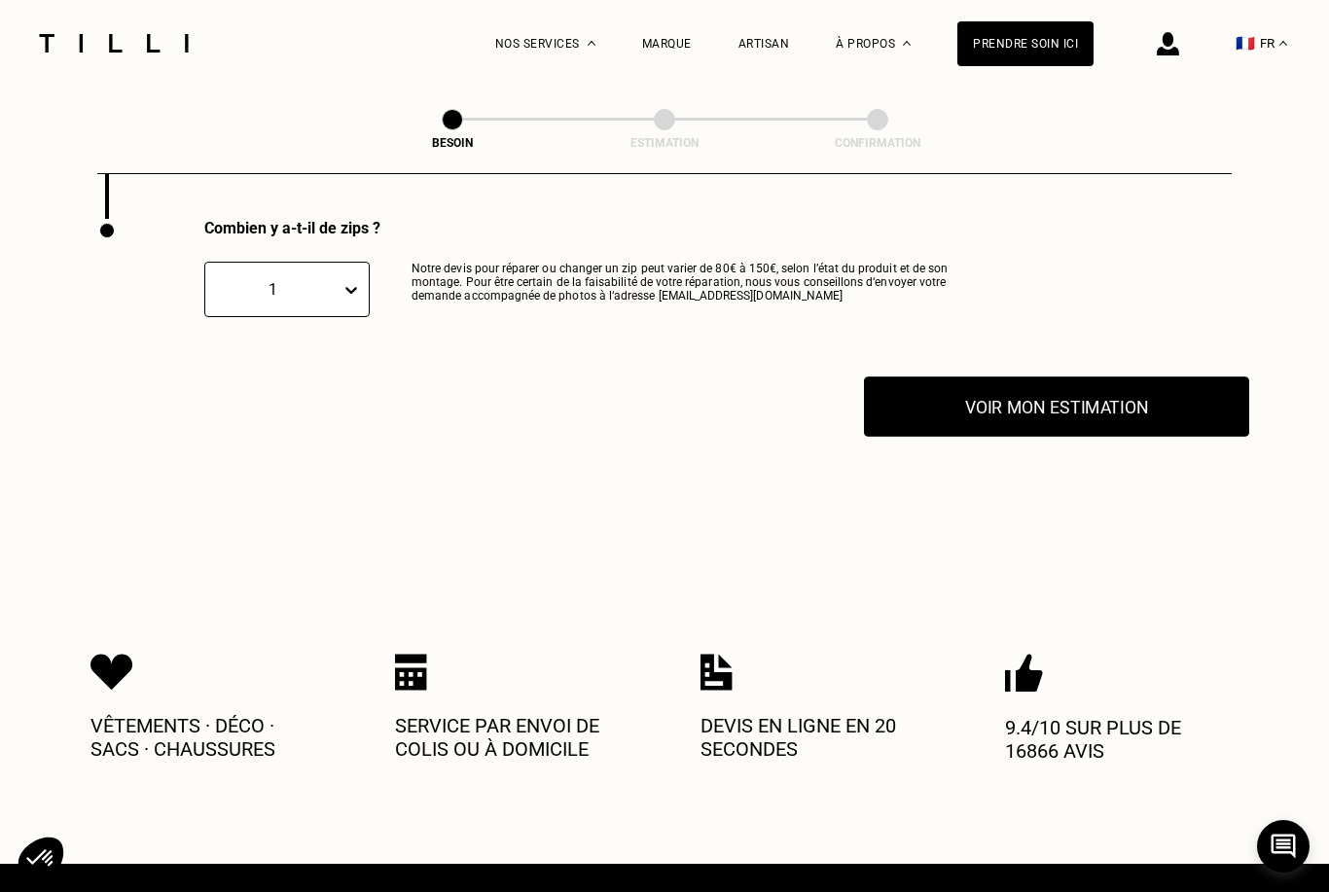
click at [916, 393] on button "Voir mon estimation" at bounding box center [1056, 407] width 385 height 60
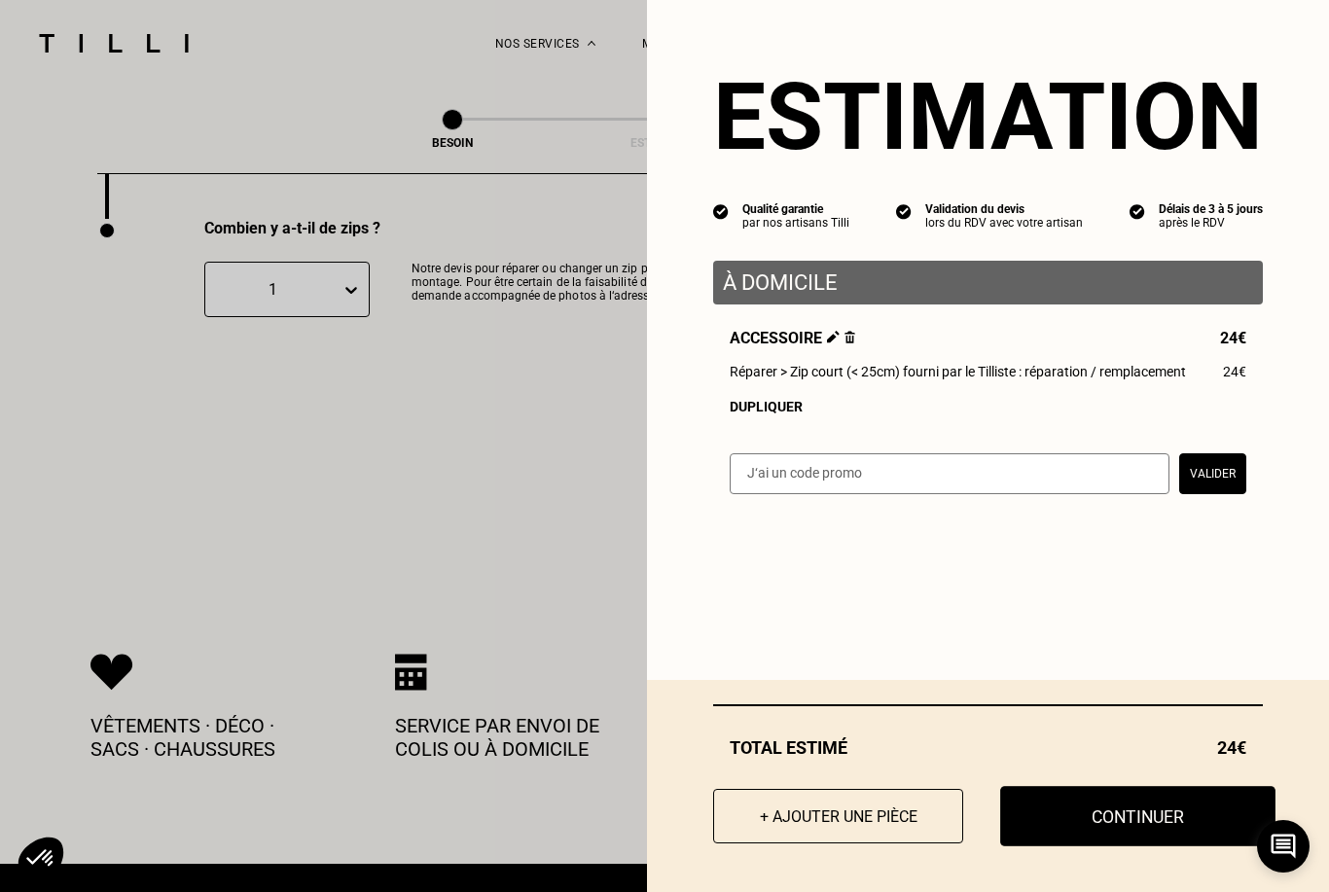
click at [1055, 846] on button "Continuer" at bounding box center [1137, 816] width 275 height 60
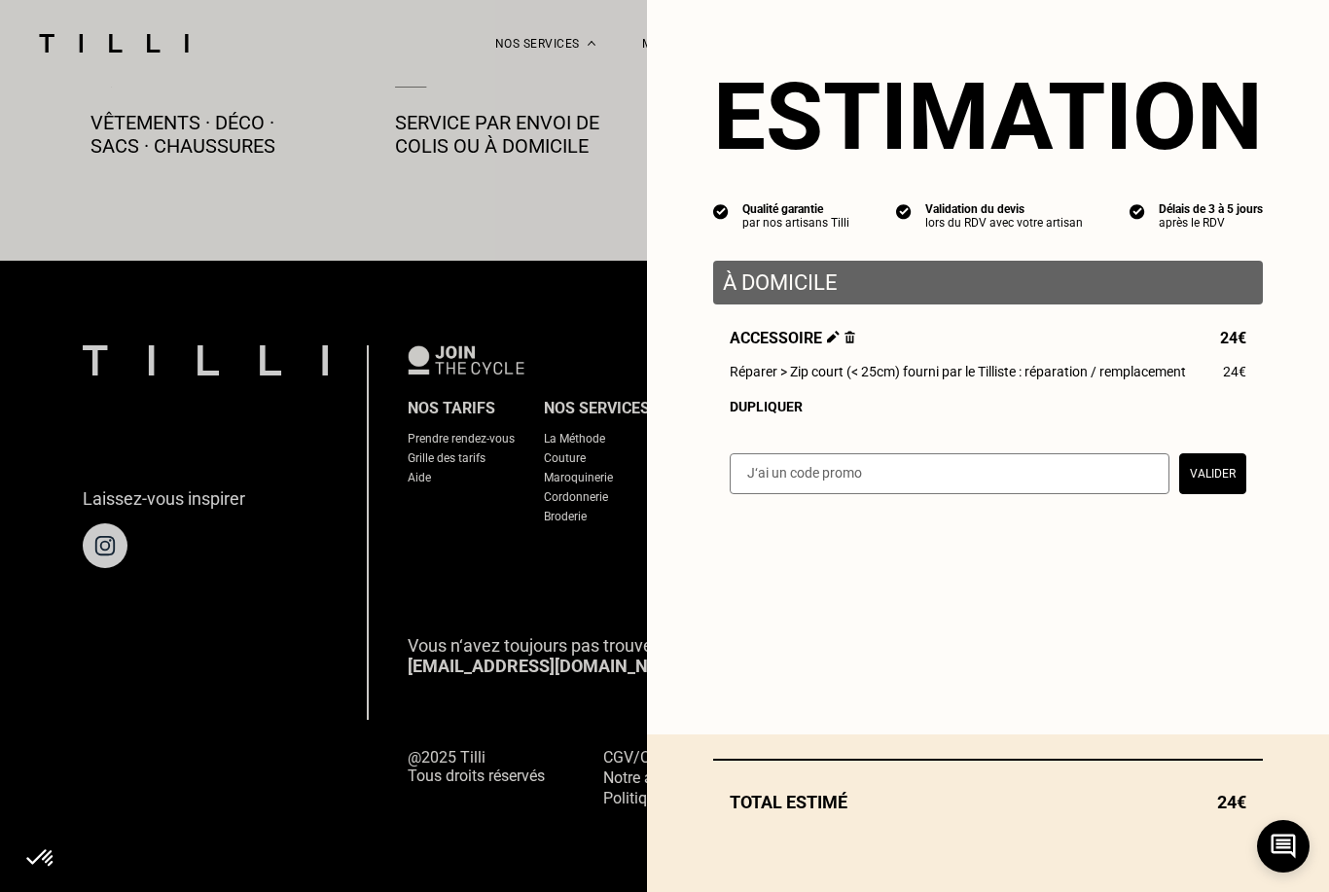
select select "FR"
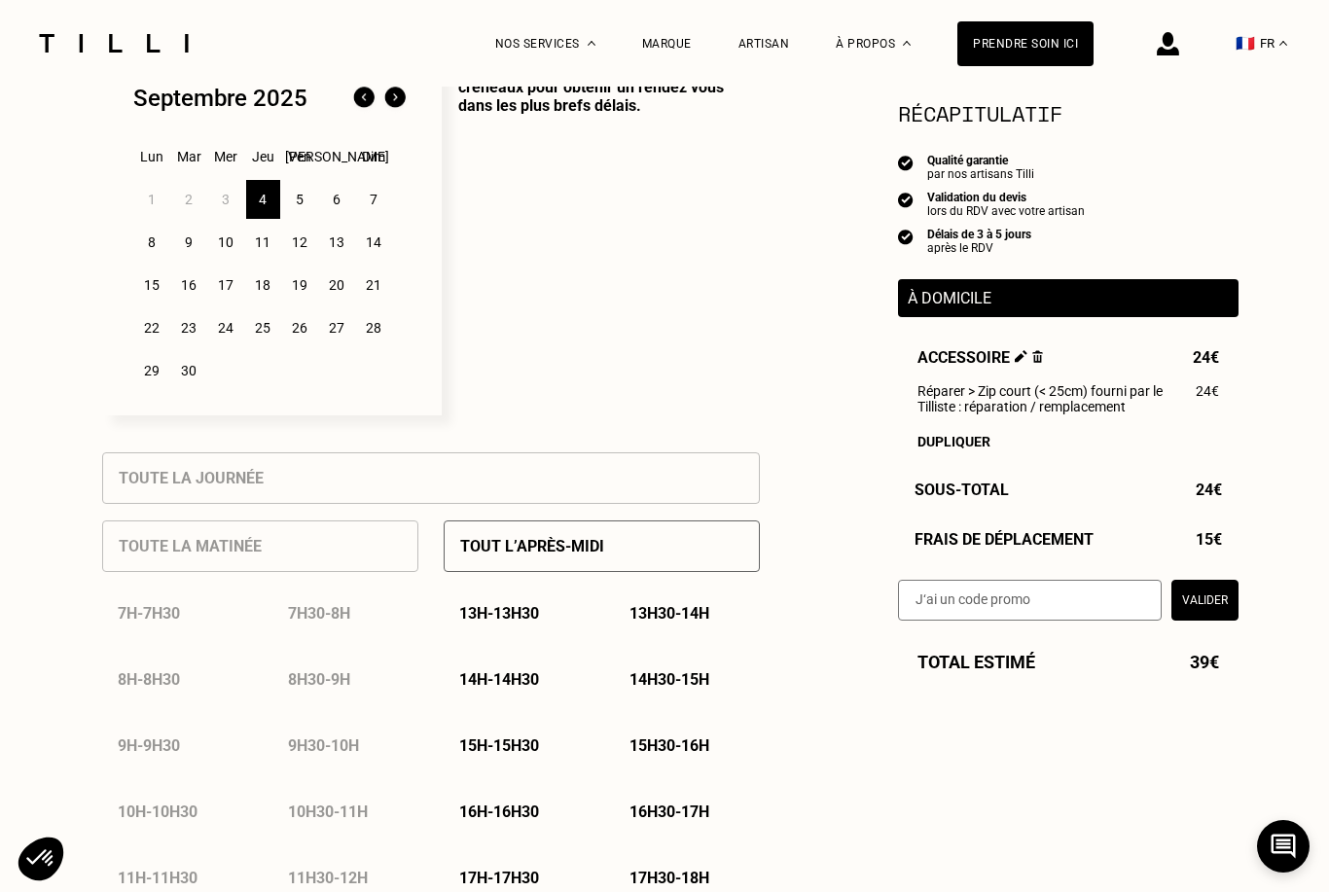
scroll to position [537, 0]
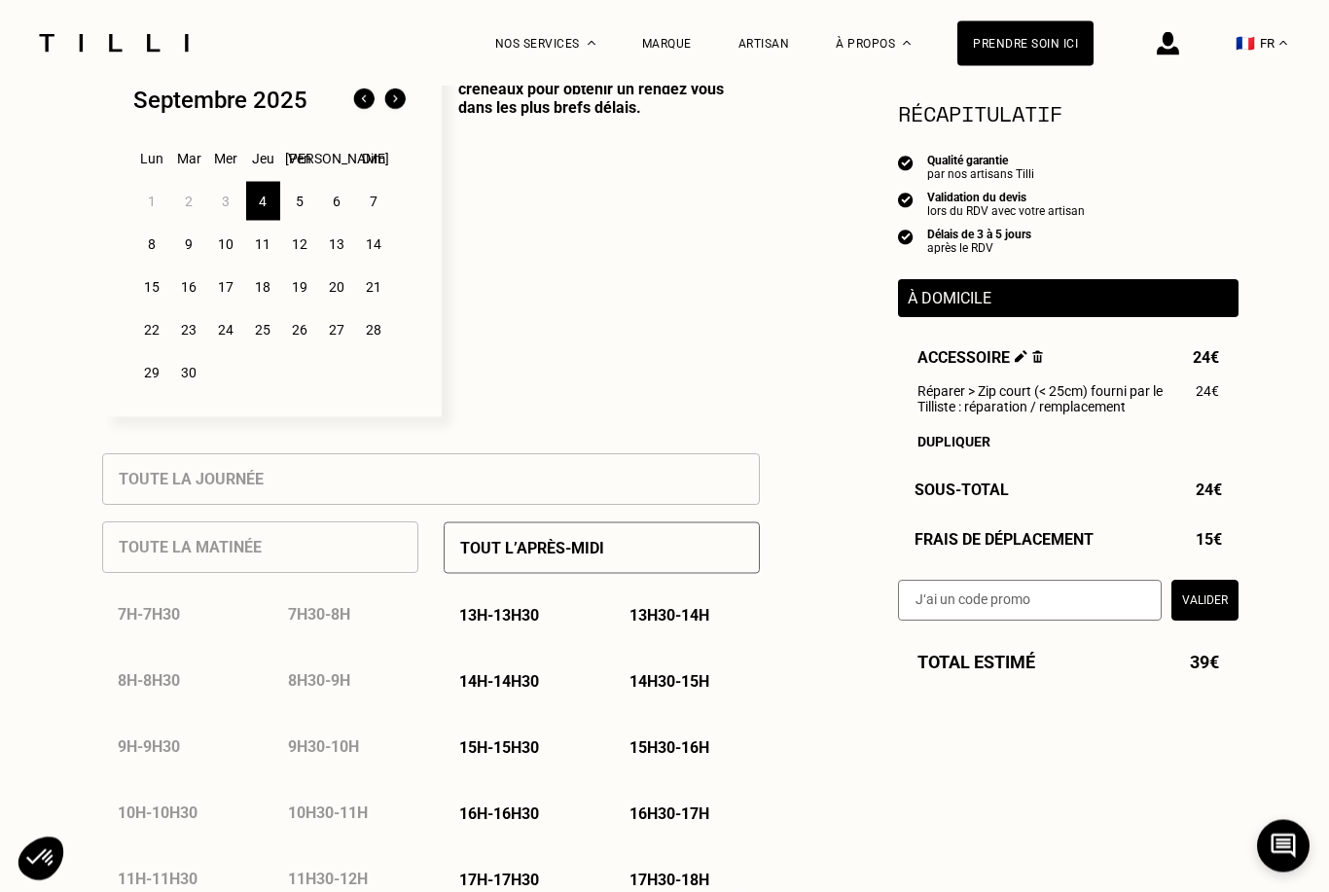
click at [526, 620] on p "13h - 13h30" at bounding box center [499, 615] width 80 height 18
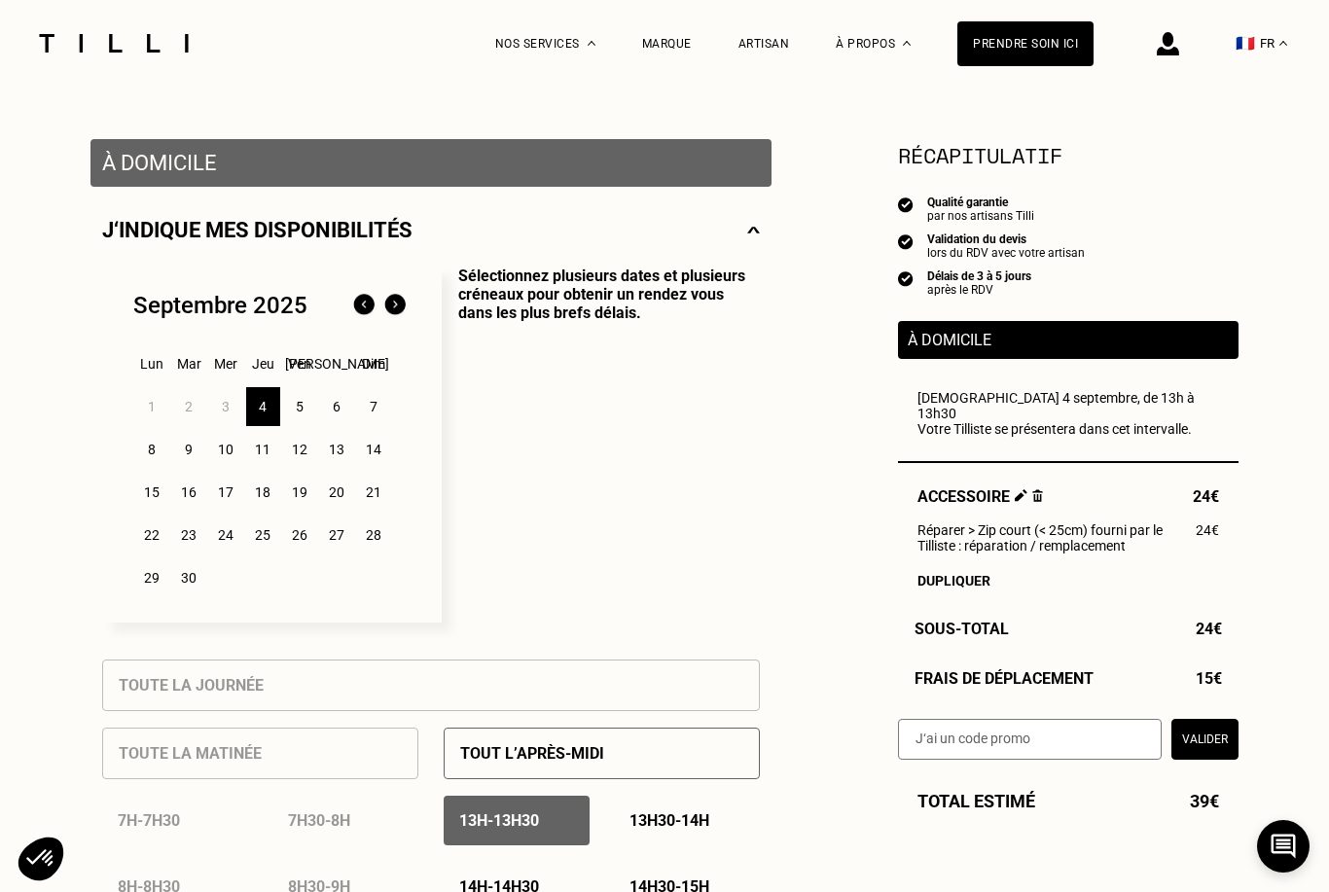
scroll to position [308, 0]
